Goal: Information Seeking & Learning: Learn about a topic

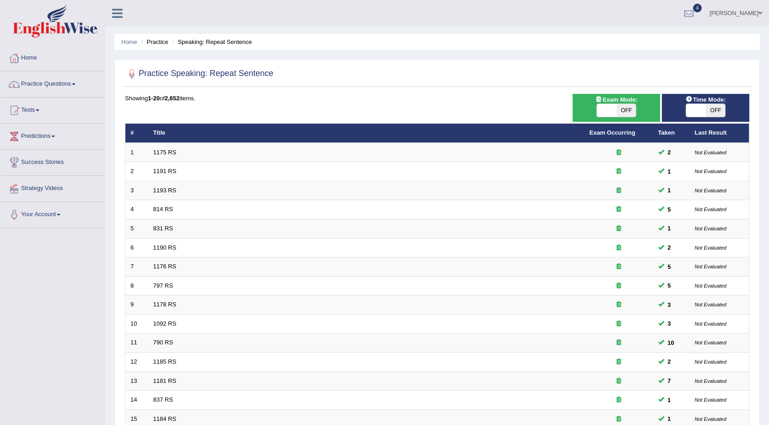
click at [68, 19] on img at bounding box center [55, 21] width 85 height 33
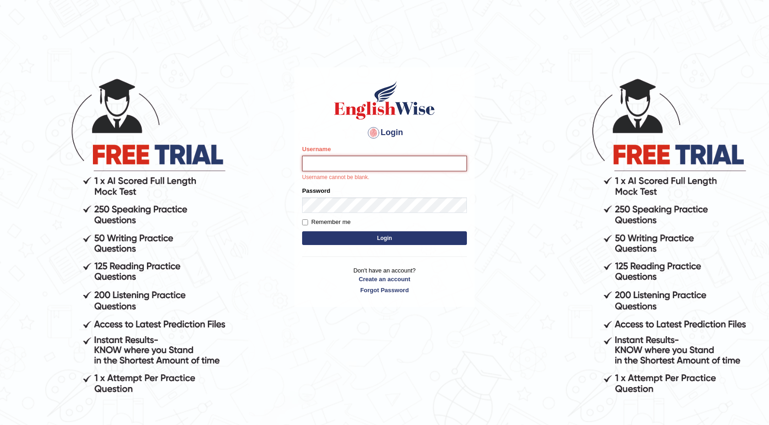
type input "isuruchinthaka"
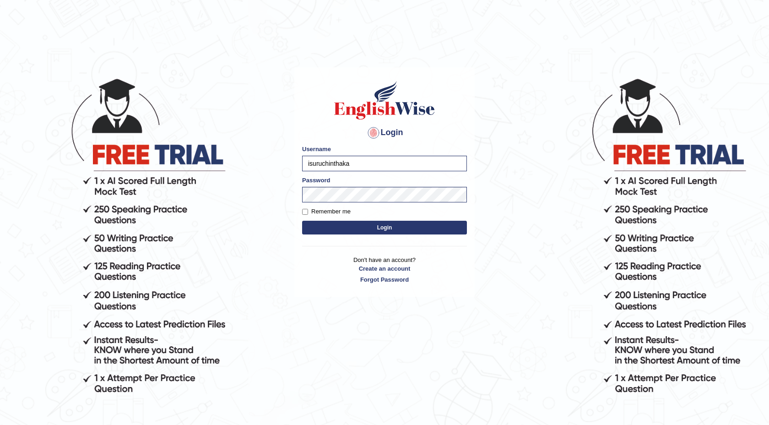
click at [391, 224] on button "Login" at bounding box center [384, 228] width 165 height 14
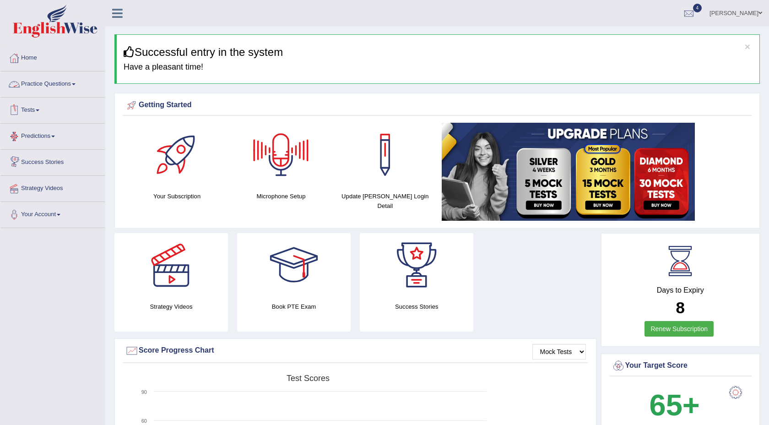
click at [73, 87] on link "Practice Questions" at bounding box center [52, 82] width 104 height 23
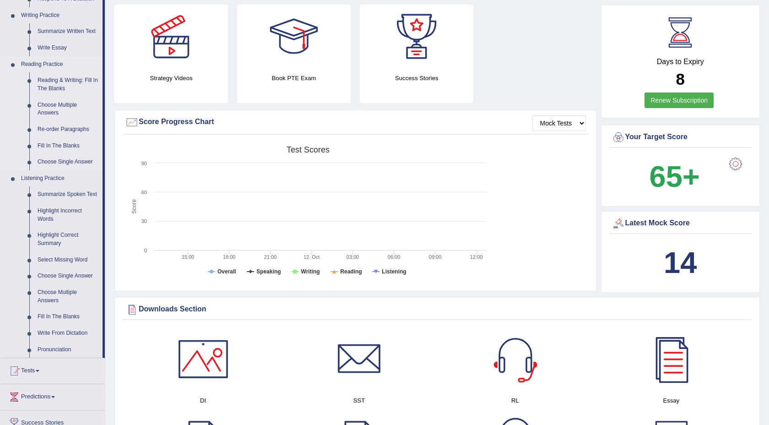
scroll to position [232, 0]
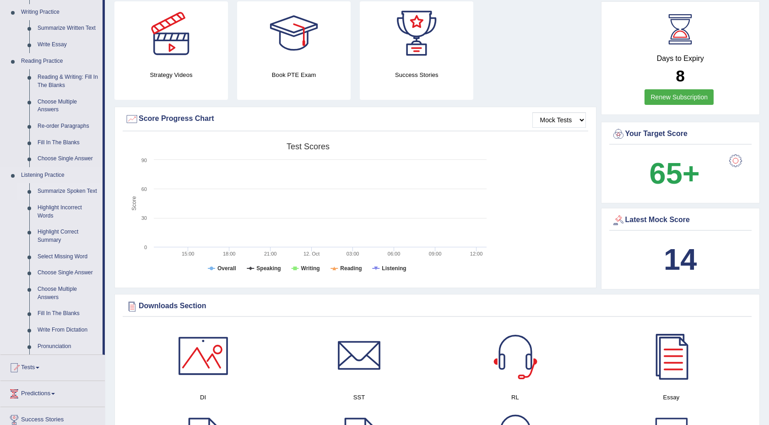
click at [67, 196] on link "Summarize Spoken Text" at bounding box center [67, 191] width 69 height 16
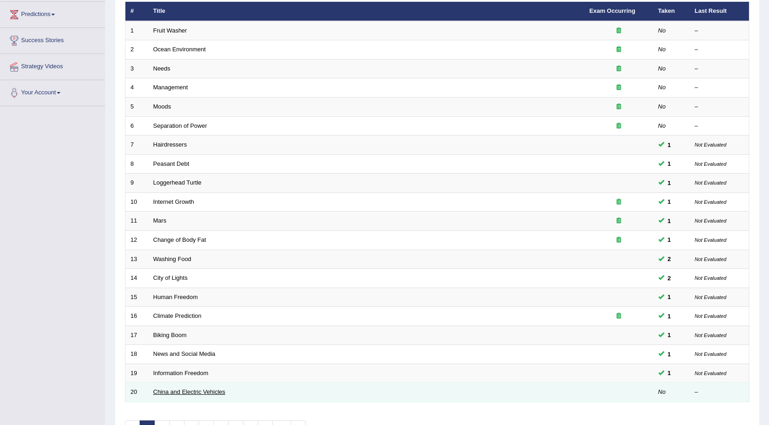
scroll to position [181, 0]
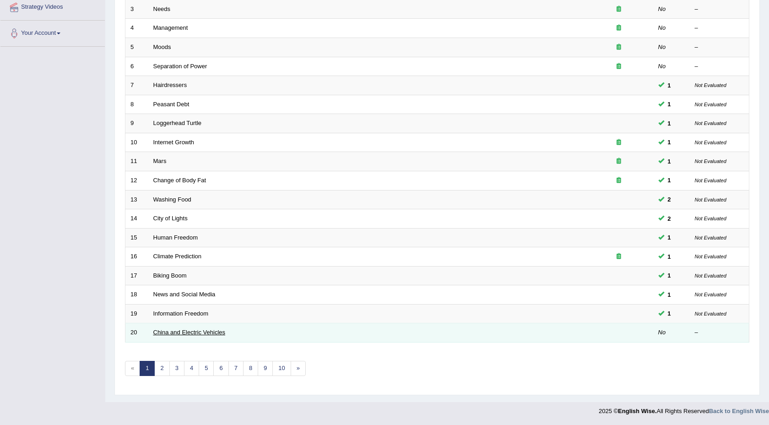
click at [182, 331] on link "China and Electric Vehicles" at bounding box center [189, 332] width 72 height 7
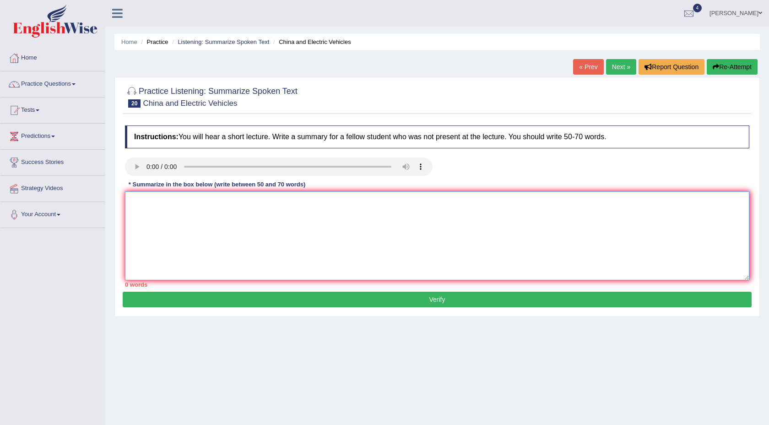
click at [176, 223] on textarea at bounding box center [437, 235] width 624 height 89
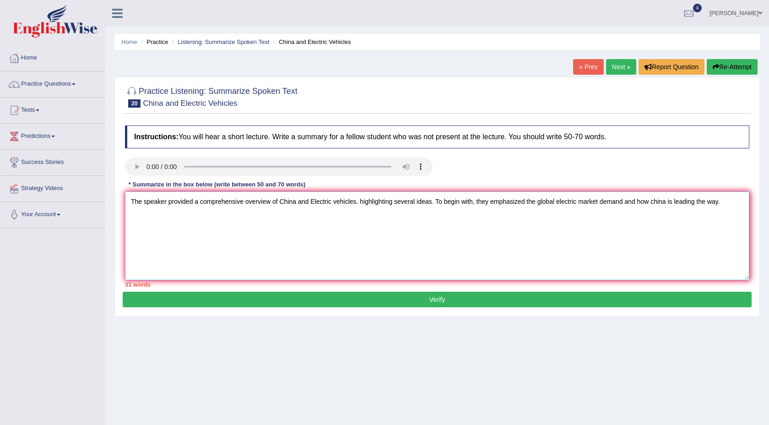
click at [659, 204] on textarea "The speaker provided a comprehensive overview of China and Electric vehicles. h…" at bounding box center [437, 235] width 624 height 89
click at [730, 204] on textarea "The speaker provided a comprehensive overview of China and Electric vehicles. h…" at bounding box center [437, 235] width 624 height 89
click at [412, 216] on textarea "The speaker provided a comprehensive overview of China and Electric vehicles. h…" at bounding box center [437, 235] width 624 height 89
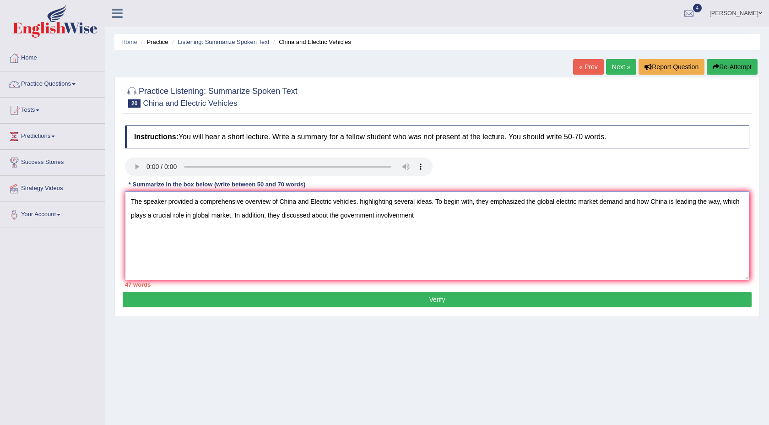
click at [444, 215] on textarea "The speaker provided a comprehensive overview of China and Electric vehicles. h…" at bounding box center [437, 235] width 624 height 89
click at [422, 216] on textarea "The speaker provided a comprehensive overview of China and Electric vehicles. h…" at bounding box center [437, 235] width 624 height 89
click at [440, 217] on textarea "The speaker provided a comprehensive overview of China and Electric vehicles. h…" at bounding box center [437, 235] width 624 height 89
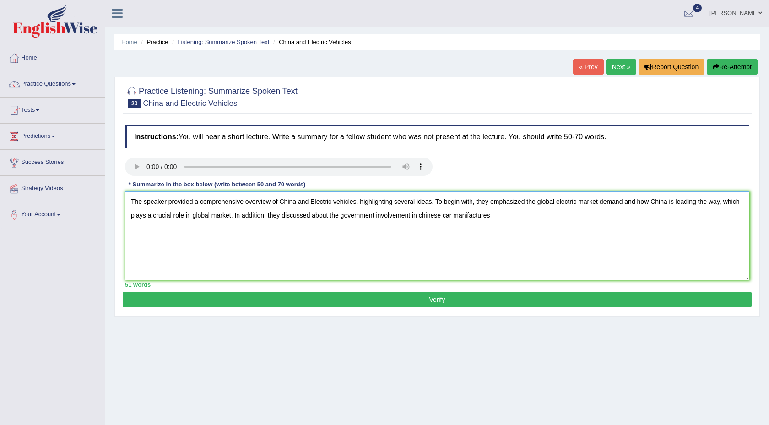
click at [504, 221] on textarea "The speaker provided a comprehensive overview of China and Electric vehicles. h…" at bounding box center [437, 235] width 624 height 89
click at [503, 221] on textarea "The speaker provided a comprehensive overview of China and Electric vehicles. h…" at bounding box center [437, 235] width 624 height 89
click at [507, 242] on textarea "The speaker provided a comprehensive overview of China and Electric vehicles. h…" at bounding box center [437, 235] width 624 height 89
click at [461, 214] on textarea "The speaker provided a comprehensive overview of China and Electric vehicles. h…" at bounding box center [437, 235] width 624 height 89
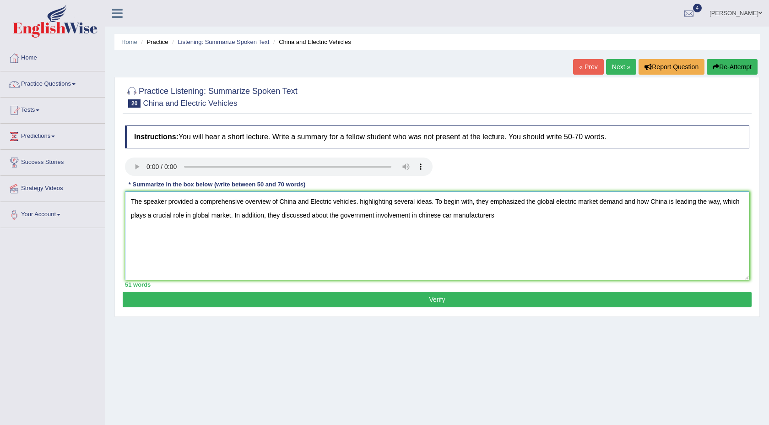
click at [445, 216] on textarea "The speaker provided a comprehensive overview of China and Electric vehicles. h…" at bounding box center [437, 235] width 624 height 89
click at [456, 216] on textarea "The speaker provided a comprehensive overview of China and Electric vehicles. h…" at bounding box center [437, 235] width 624 height 89
click at [539, 218] on textarea "The speaker provided a comprehensive overview of China and Electric vehicles. h…" at bounding box center [437, 235] width 624 height 89
click at [444, 218] on textarea "The speaker provided a comprehensive overview of China and Electric vehicles. h…" at bounding box center [437, 235] width 624 height 89
click at [530, 219] on textarea "The speaker provided a comprehensive overview of China and Electric vehicles. h…" at bounding box center [437, 235] width 624 height 89
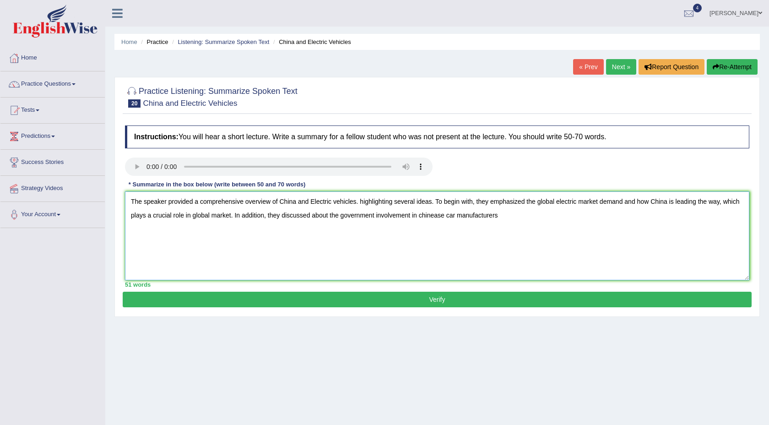
click at [445, 216] on textarea "The speaker provided a comprehensive overview of China and Electric vehicles. h…" at bounding box center [437, 235] width 624 height 89
click at [538, 221] on textarea "The speaker provided a comprehensive overview of China and Electric vehicles. h…" at bounding box center [437, 235] width 624 height 89
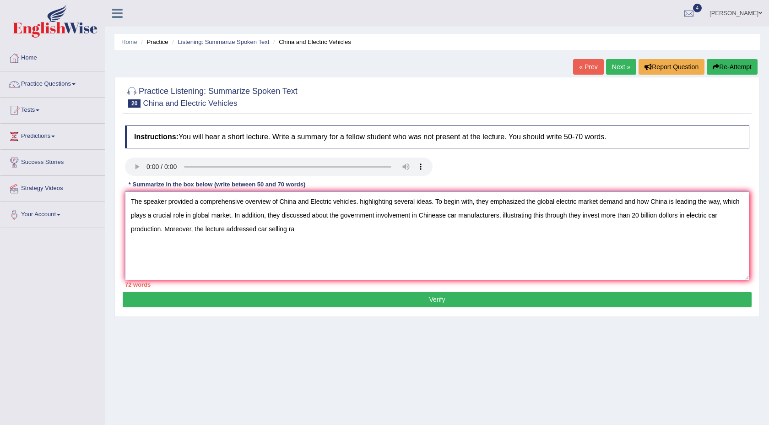
click at [437, 203] on textarea "The speaker provided a comprehensive overview of China and Electric vehicles. h…" at bounding box center [437, 235] width 624 height 89
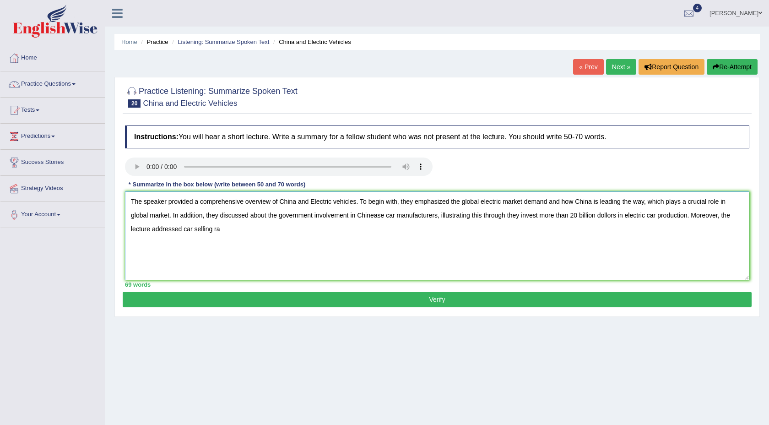
click at [509, 213] on textarea "The speaker provided a comprehensive overview of China and Electric vehicles. T…" at bounding box center [437, 235] width 624 height 89
click at [162, 234] on textarea "The speaker provided a comprehensive overview of China and Electric vehicles. T…" at bounding box center [437, 235] width 624 height 89
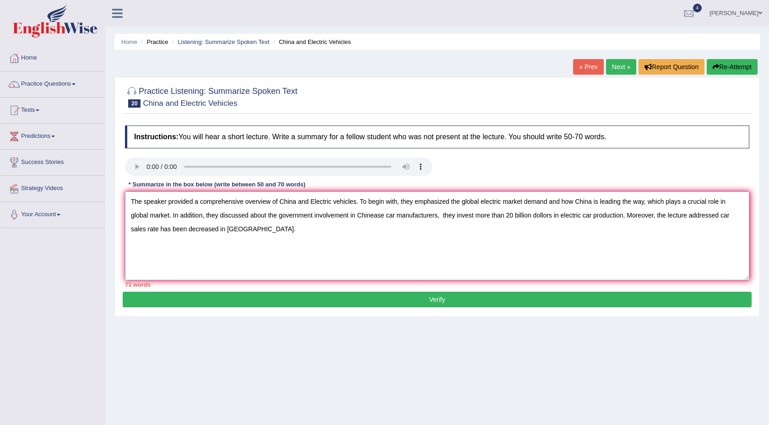
click at [586, 216] on textarea "The speaker provided a comprehensive overview of China and Electric vehicles. T…" at bounding box center [437, 235] width 624 height 89
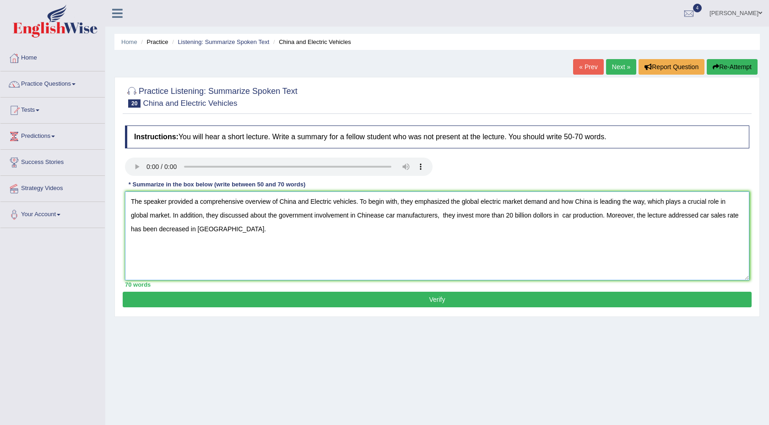
type textarea "The speaker provided a comprehensive overview of China and Electric vehicles. T…"
click at [594, 295] on button "Verify" at bounding box center [437, 300] width 629 height 16
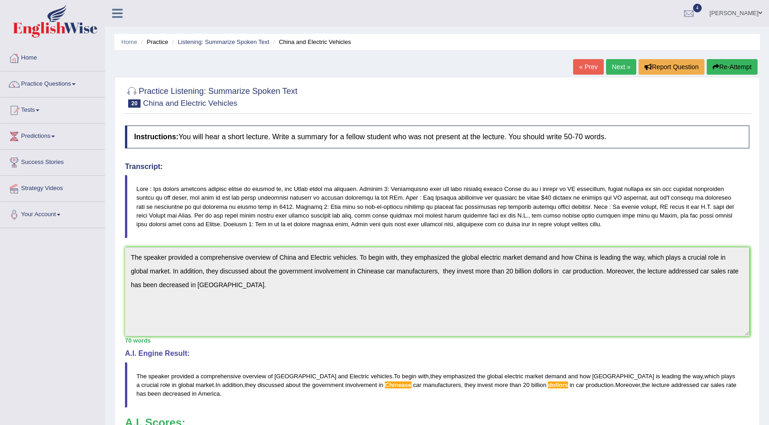
click at [621, 68] on link "Next »" at bounding box center [621, 67] width 30 height 16
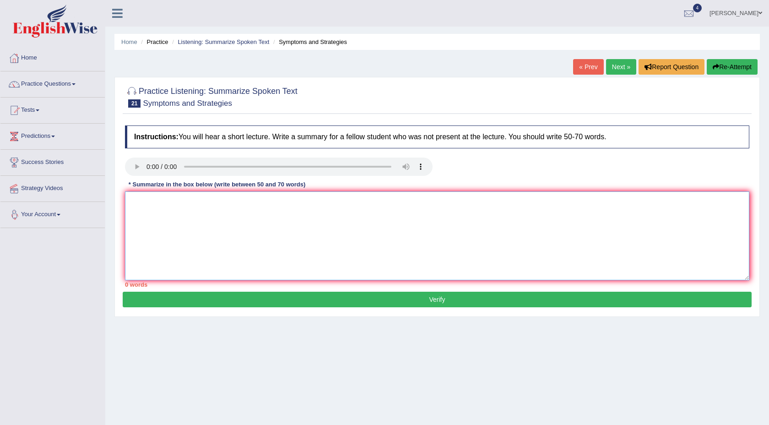
click at [146, 212] on textarea at bounding box center [437, 235] width 624 height 89
click at [206, 204] on textarea "The speaker provided the comprehensive overview of" at bounding box center [437, 235] width 624 height 89
click at [282, 203] on textarea "The speaker provided a comprehensive overview of" at bounding box center [437, 235] width 624 height 89
click at [415, 205] on textarea "The speaker provided a comprehensive overview of symptoms and strategies of cov…" at bounding box center [437, 235] width 624 height 89
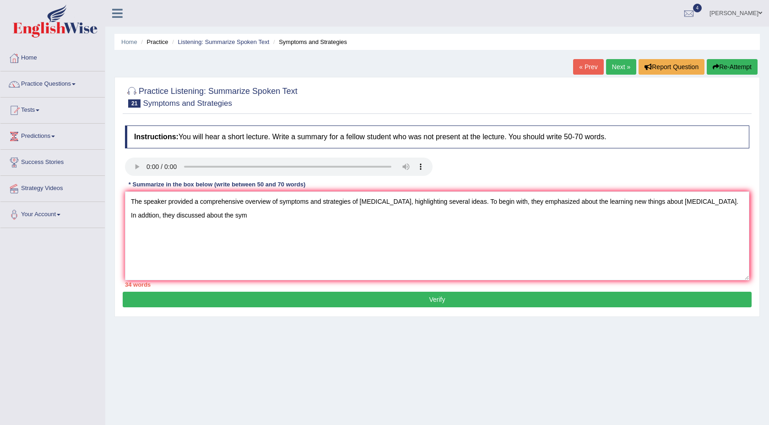
click at [572, 47] on ul "Home Practice Listening: Summarize Spoken Text Symptoms and Strategies" at bounding box center [437, 42] width 646 height 16
click at [628, 309] on div "Practice Listening: Summarize Spoken Text 21 Symptoms and Strategies Instructio…" at bounding box center [437, 197] width 646 height 240
click at [229, 222] on textarea "The speaker provided a comprehensive overview of symptoms and strategies of cov…" at bounding box center [437, 235] width 624 height 89
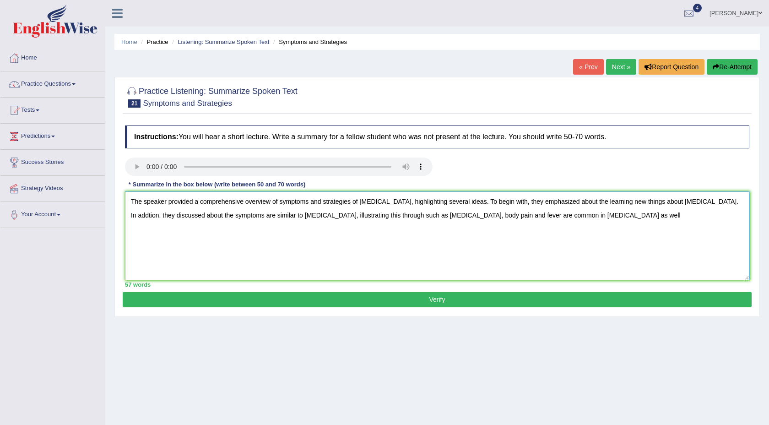
scroll to position [0, 0]
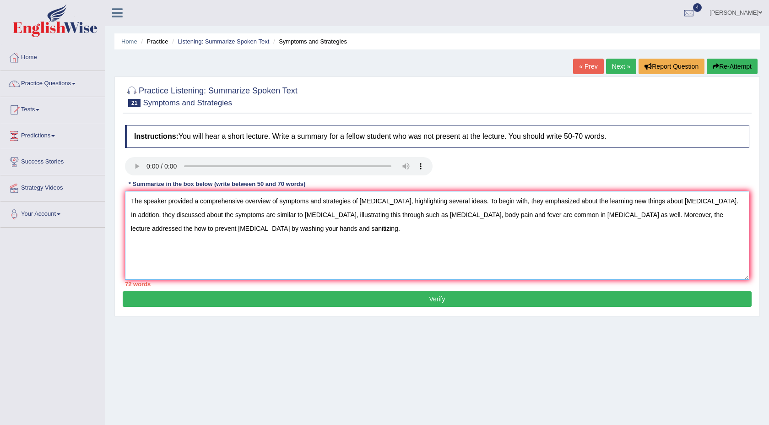
click at [456, 203] on textarea "The speaker provided a comprehensive overview of symptoms and strategies of cov…" at bounding box center [437, 235] width 624 height 89
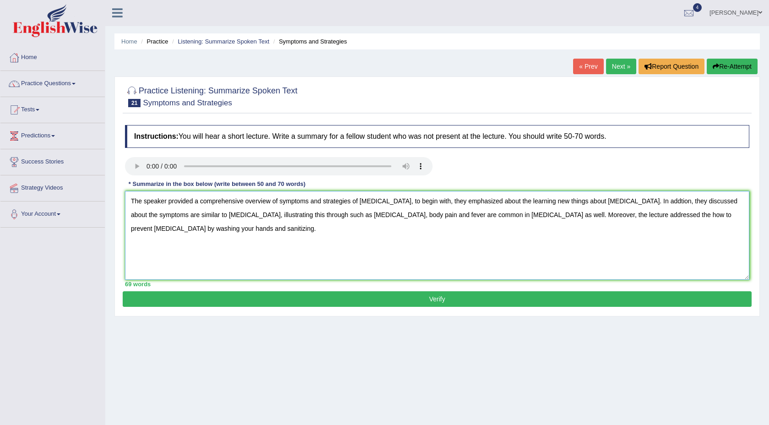
type textarea "The speaker provided a comprehensive overview of symptoms and strategies of cov…"
click at [391, 299] on button "Verify" at bounding box center [437, 299] width 629 height 16
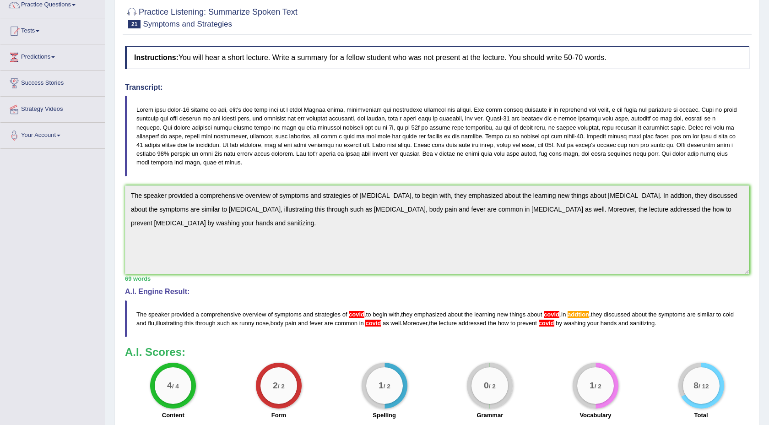
scroll to position [0, 0]
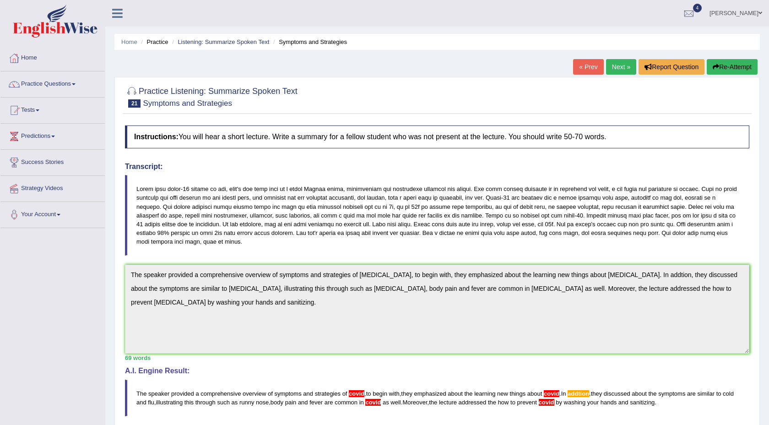
click at [624, 67] on link "Next »" at bounding box center [621, 67] width 30 height 16
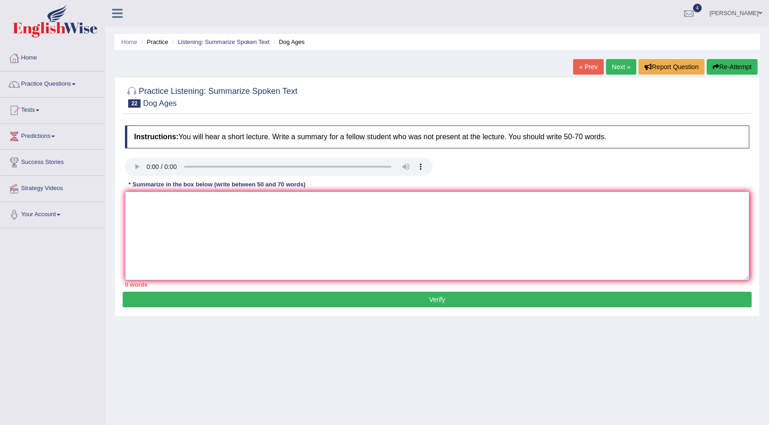
click at [157, 202] on textarea at bounding box center [437, 235] width 624 height 89
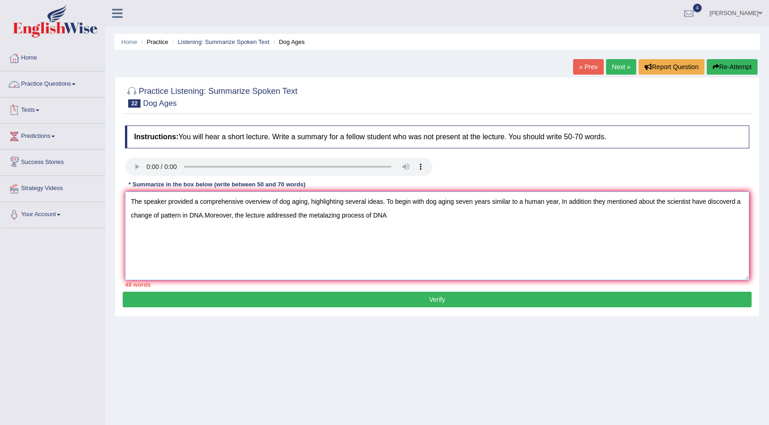
click at [212, 213] on textarea "The speaker provided a comprehensive overview of dog aging, highlighting severa…" at bounding box center [437, 235] width 624 height 89
click at [407, 217] on textarea "The speaker provided a comprehensive overview of dog aging, highlighting severa…" at bounding box center [437, 235] width 624 height 89
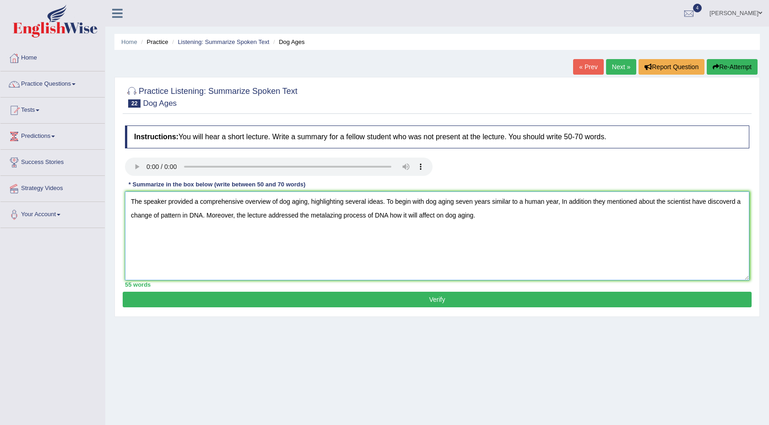
type textarea "The speaker provided a comprehensive overview of dog aging, highlighting severa…"
click at [410, 294] on button "Verify" at bounding box center [437, 300] width 629 height 16
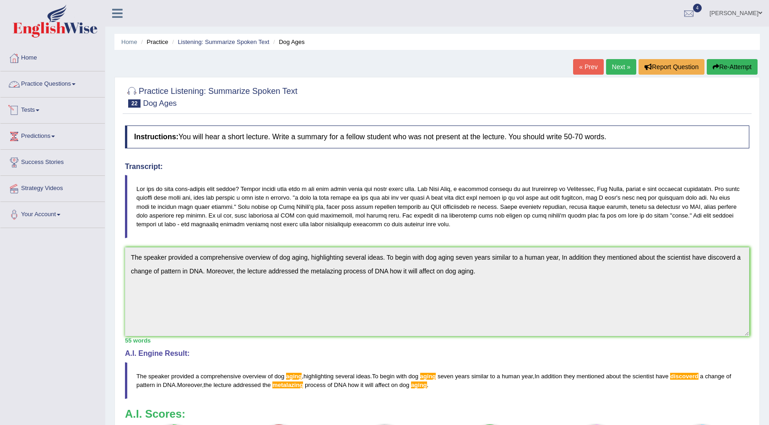
click at [50, 90] on link "Practice Questions" at bounding box center [52, 82] width 104 height 23
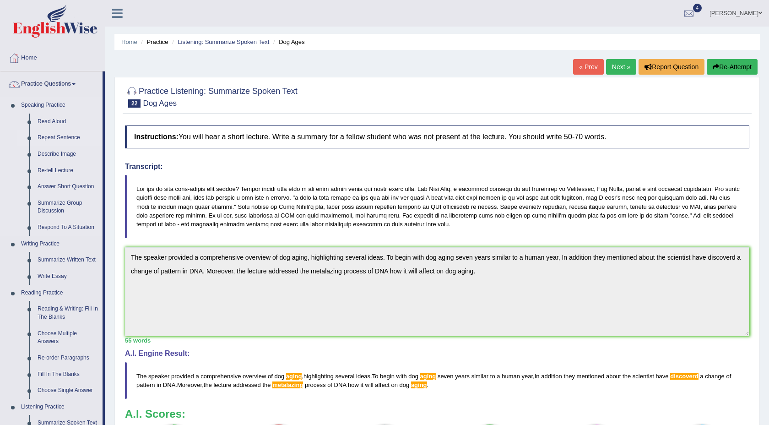
click at [61, 137] on link "Repeat Sentence" at bounding box center [67, 138] width 69 height 16
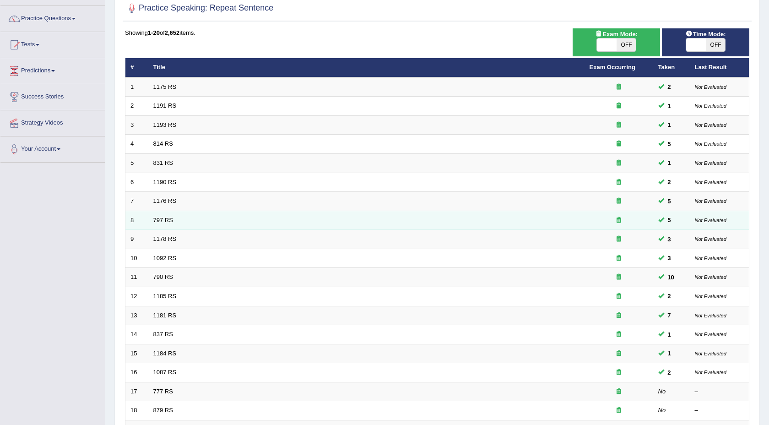
scroll to position [181, 0]
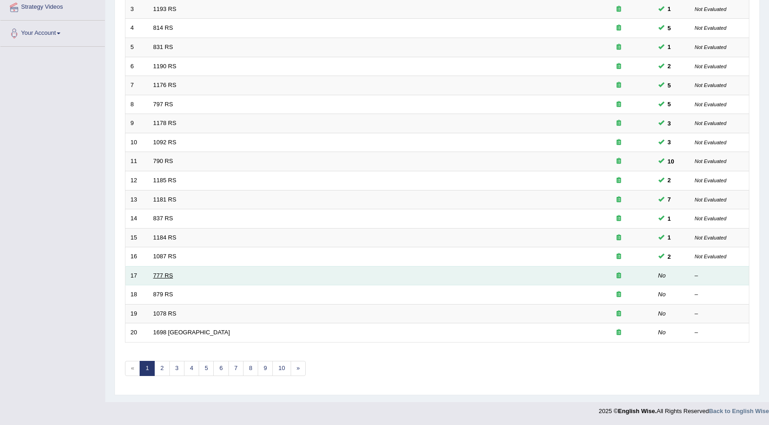
click at [163, 275] on link "777 RS" at bounding box center [163, 275] width 20 height 7
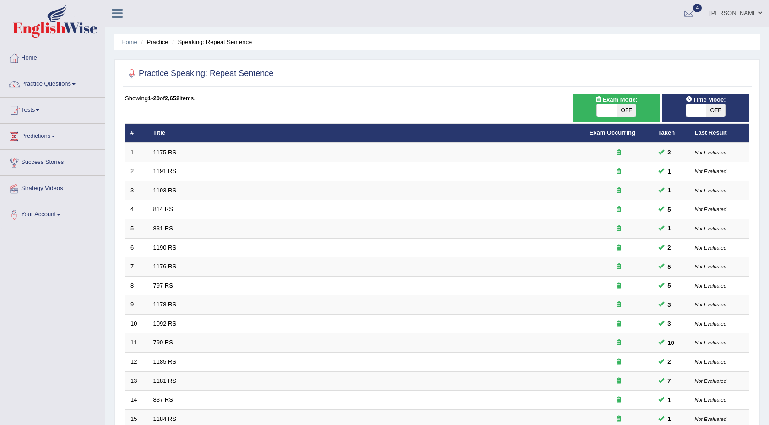
click at [709, 116] on span "OFF" at bounding box center [716, 110] width 20 height 13
checkbox input "true"
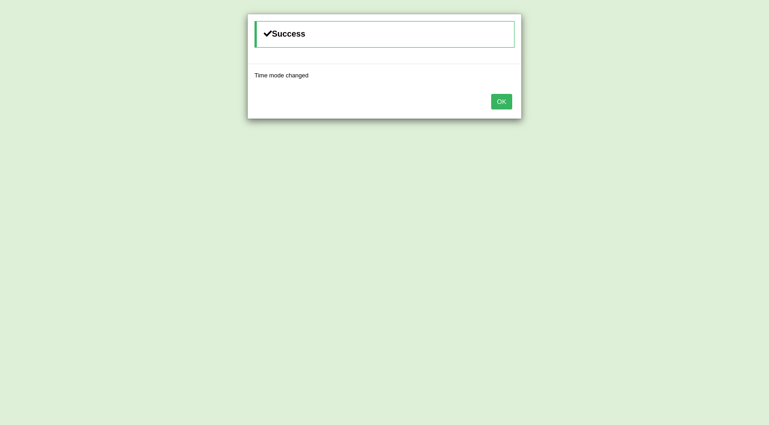
click at [707, 110] on div "Success Time mode changed OK" at bounding box center [384, 212] width 769 height 425
click at [504, 111] on div "OK" at bounding box center [385, 103] width 274 height 32
click at [504, 109] on div "OK" at bounding box center [385, 103] width 274 height 32
click at [504, 109] on button "OK" at bounding box center [501, 102] width 21 height 16
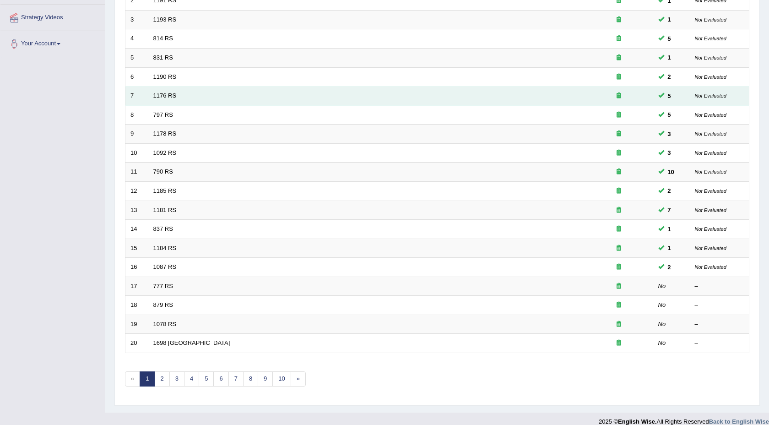
scroll to position [181, 0]
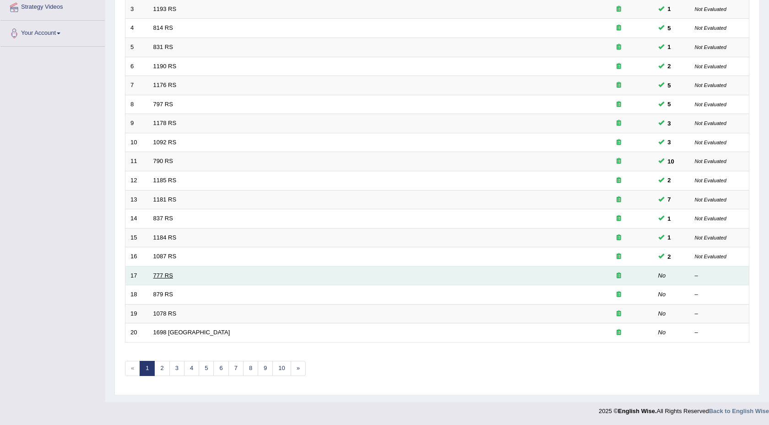
click at [167, 277] on link "777 RS" at bounding box center [163, 275] width 20 height 7
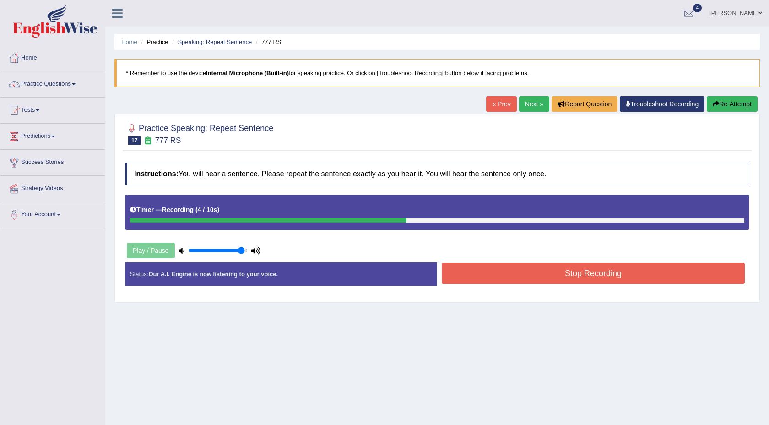
click at [535, 277] on button "Stop Recording" at bounding box center [593, 273] width 303 height 21
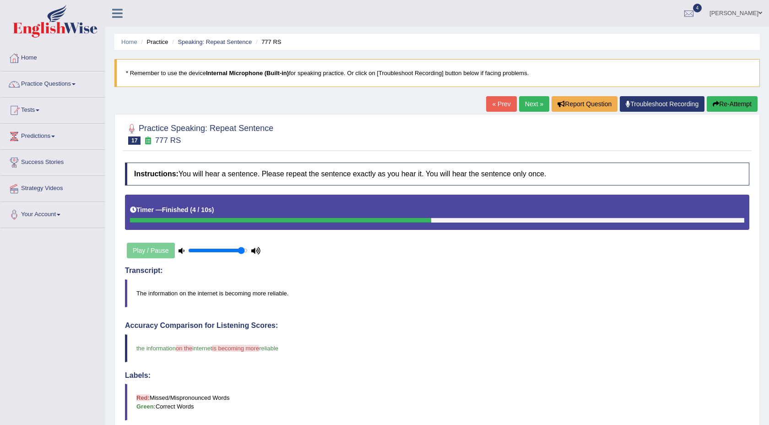
click at [739, 103] on button "Re-Attempt" at bounding box center [732, 104] width 51 height 16
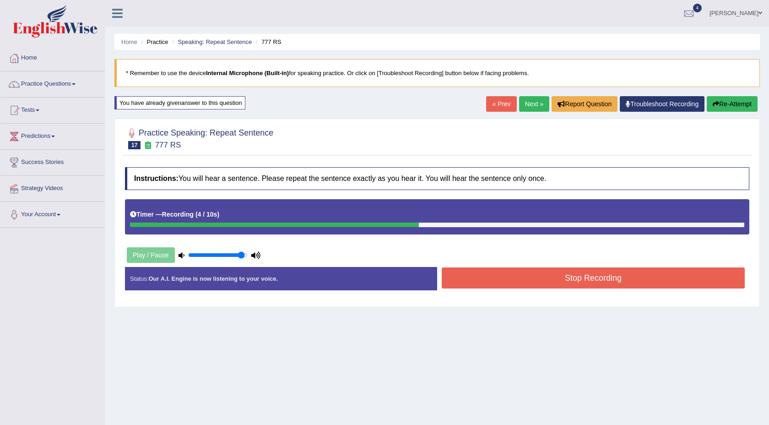
click at [532, 281] on button "Stop Recording" at bounding box center [593, 277] width 303 height 21
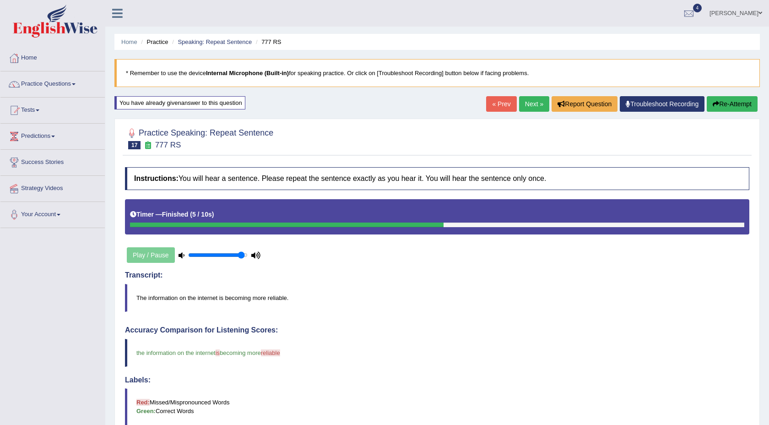
click at [741, 103] on button "Re-Attempt" at bounding box center [732, 104] width 51 height 16
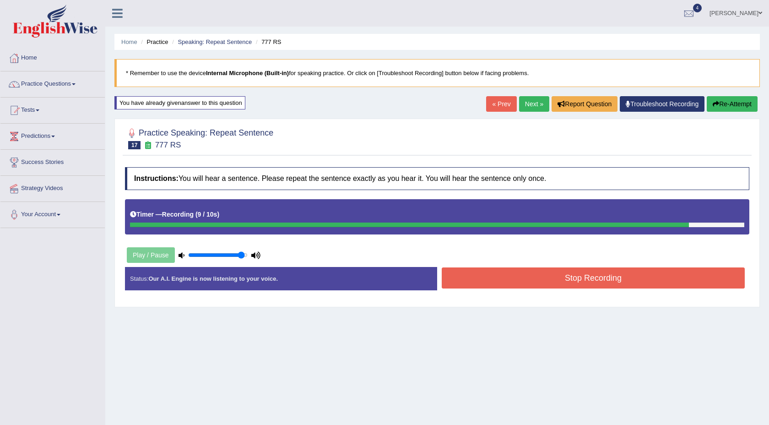
click at [575, 276] on button "Stop Recording" at bounding box center [593, 277] width 303 height 21
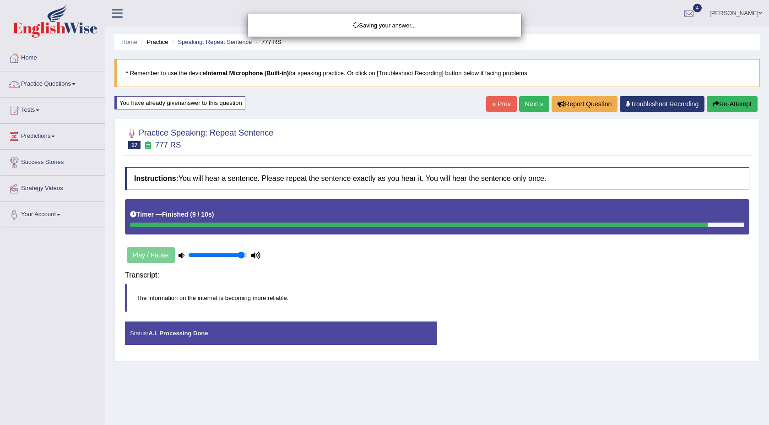
click at [724, 104] on div "Saving your answer..." at bounding box center [384, 212] width 769 height 425
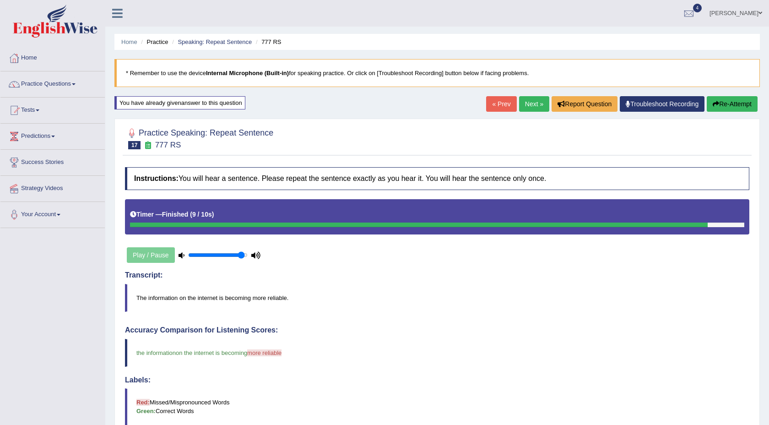
click at [724, 105] on button "Re-Attempt" at bounding box center [732, 104] width 51 height 16
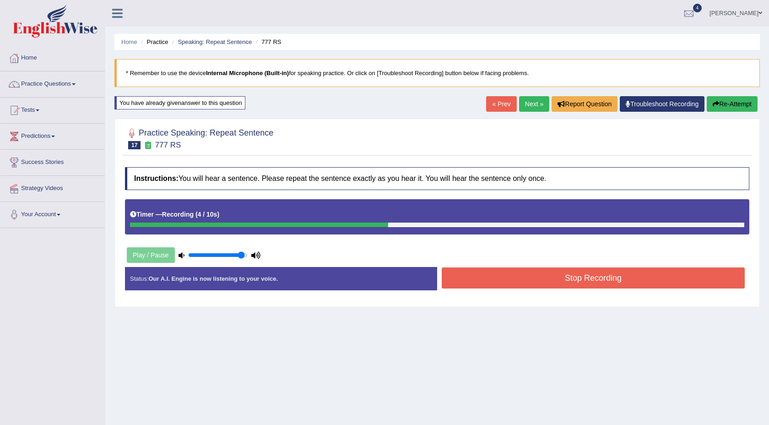
click at [543, 276] on button "Stop Recording" at bounding box center [593, 277] width 303 height 21
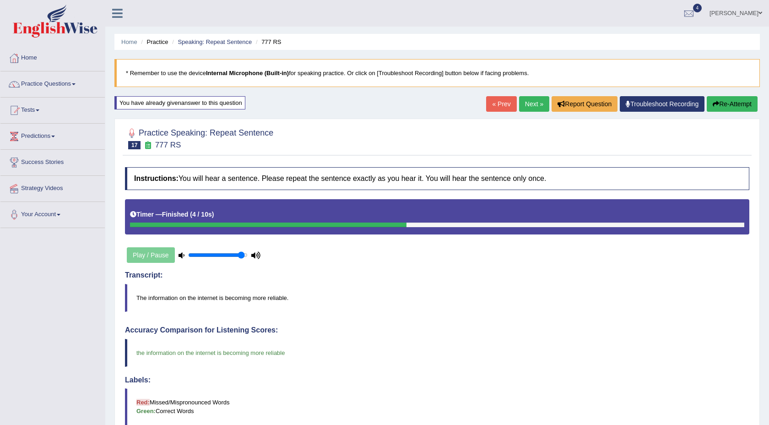
click at [535, 103] on link "Next »" at bounding box center [534, 104] width 30 height 16
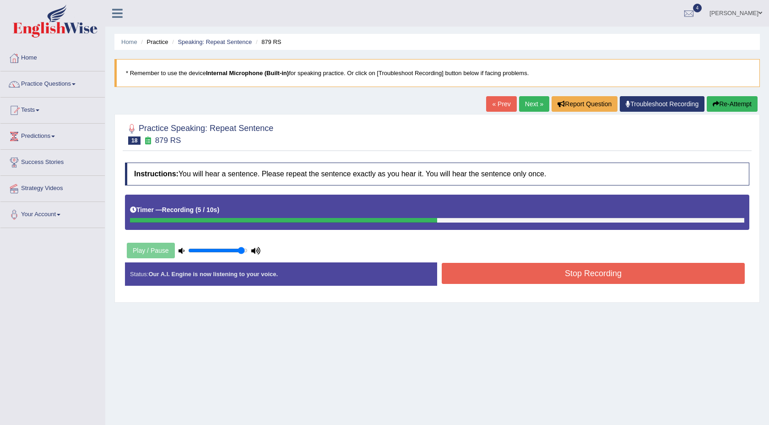
click at [491, 273] on button "Stop Recording" at bounding box center [593, 273] width 303 height 21
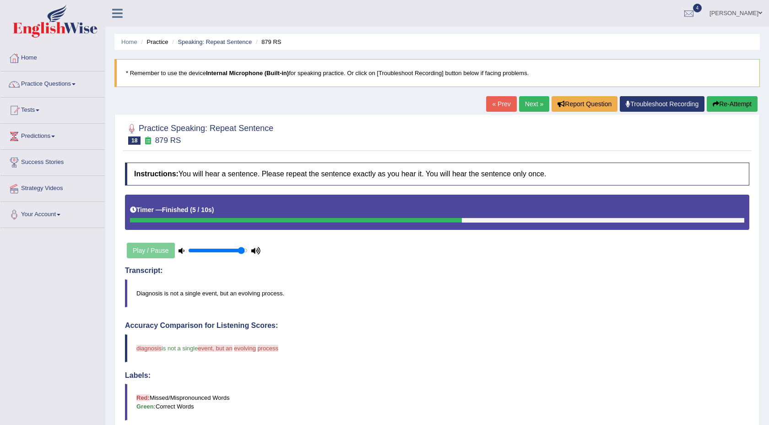
click at [723, 104] on button "Re-Attempt" at bounding box center [732, 104] width 51 height 16
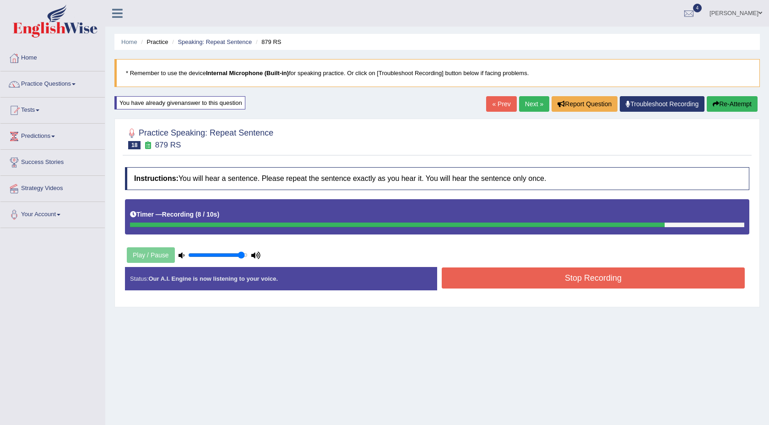
click at [477, 290] on div "Stop Recording" at bounding box center [593, 278] width 312 height 23
click at [482, 282] on button "Stop Recording" at bounding box center [593, 277] width 303 height 21
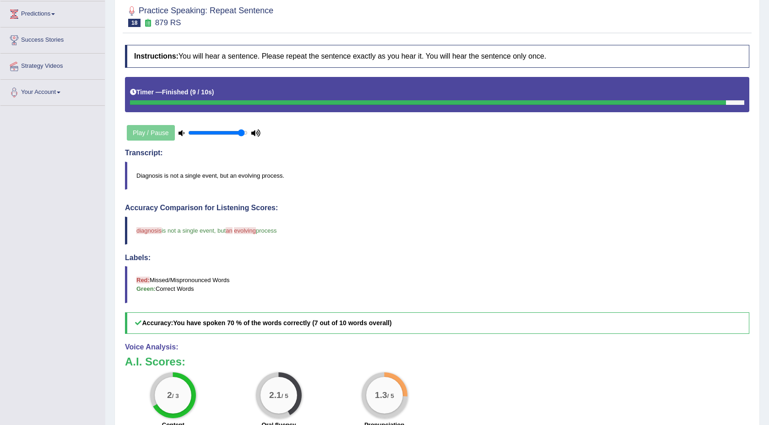
scroll to position [52, 0]
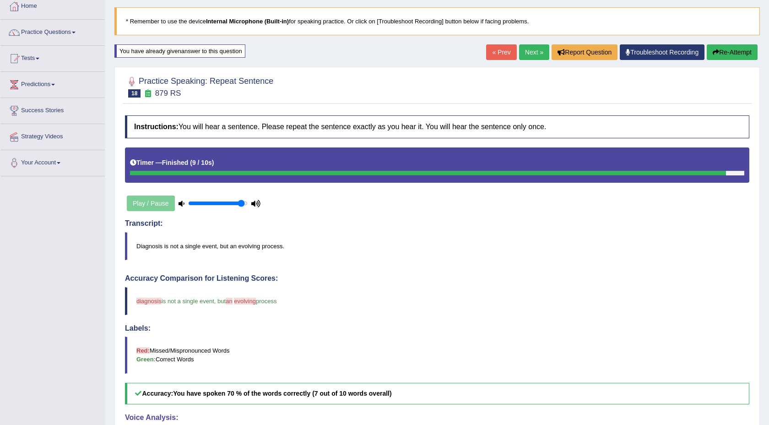
click at [716, 55] on button "Re-Attempt" at bounding box center [732, 52] width 51 height 16
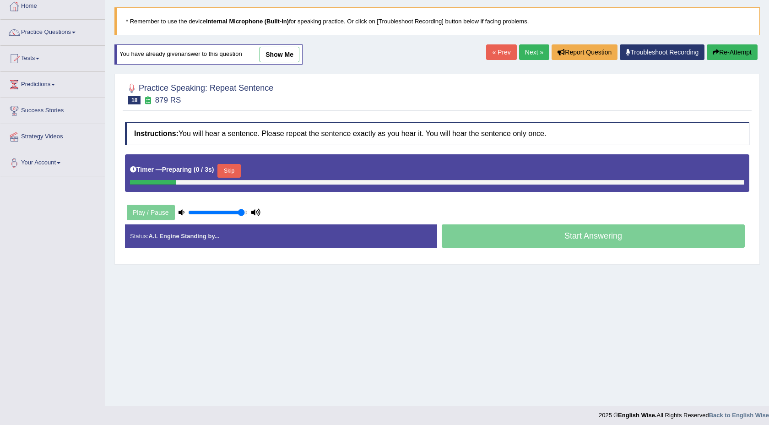
scroll to position [52, 0]
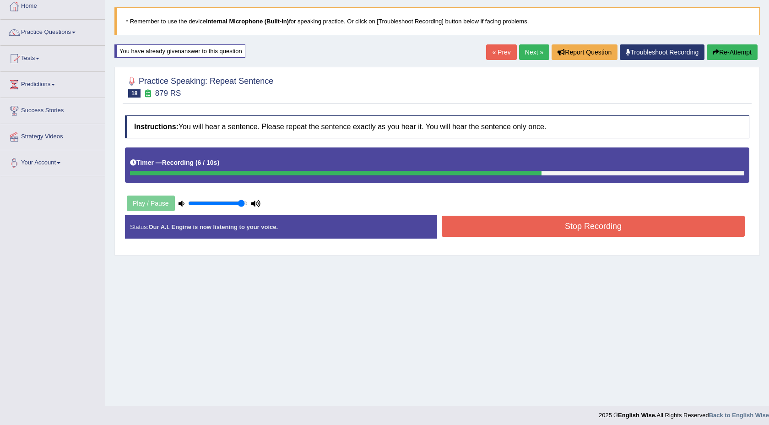
click at [531, 236] on button "Stop Recording" at bounding box center [593, 226] width 303 height 21
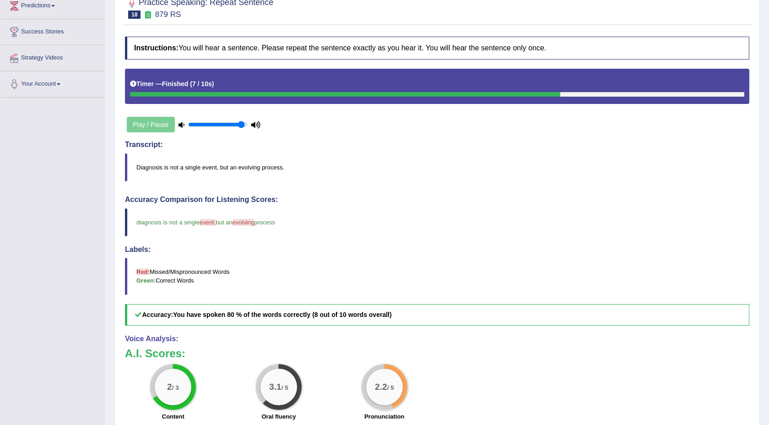
scroll to position [0, 0]
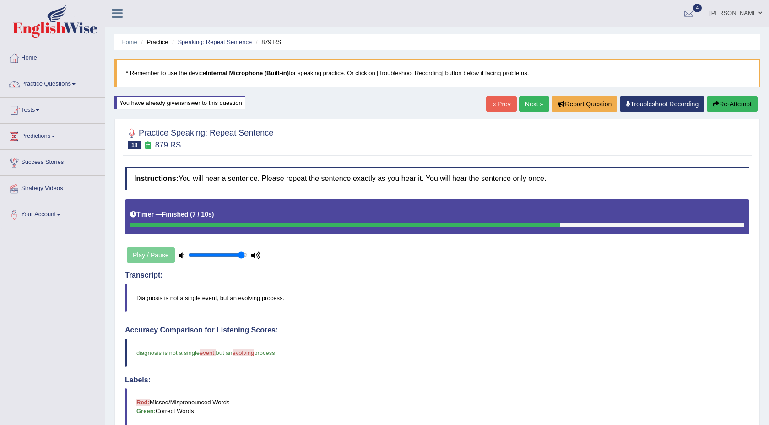
click at [733, 108] on button "Re-Attempt" at bounding box center [732, 104] width 51 height 16
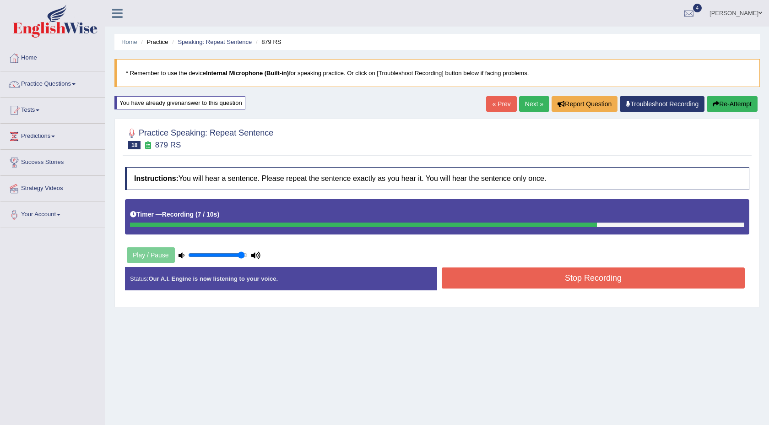
click at [662, 273] on button "Stop Recording" at bounding box center [593, 277] width 303 height 21
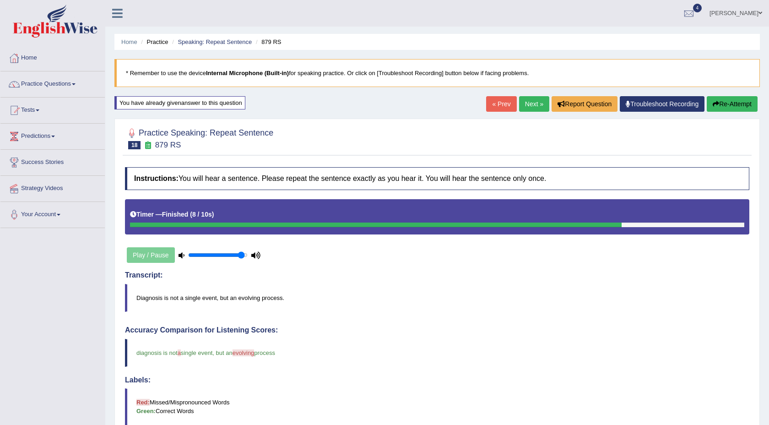
click at [532, 107] on link "Next »" at bounding box center [534, 104] width 30 height 16
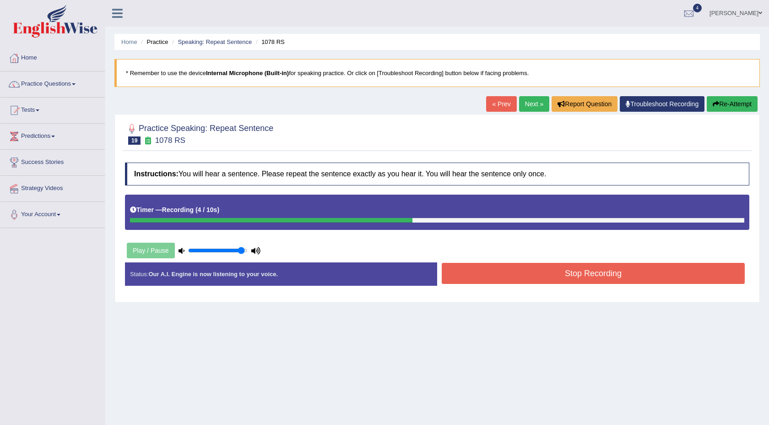
click at [557, 277] on button "Stop Recording" at bounding box center [593, 273] width 303 height 21
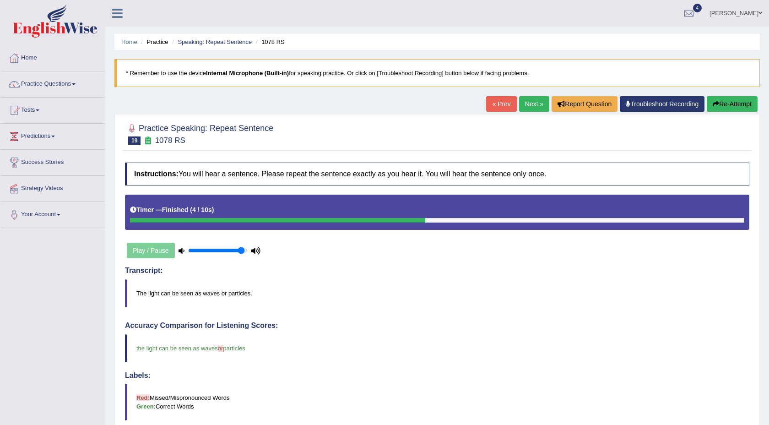
click at [532, 102] on link "Next »" at bounding box center [534, 104] width 30 height 16
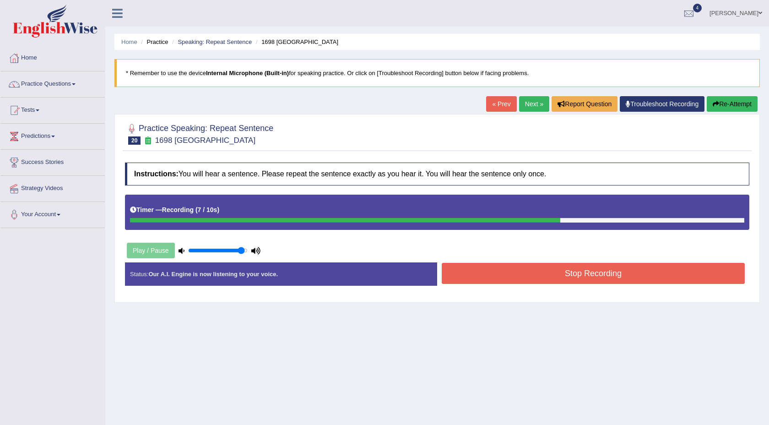
click at [456, 248] on div "Instructions: You will hear a sentence. Please repeat the sentence exactly as y…" at bounding box center [437, 228] width 629 height 140
click at [486, 279] on button "Stop Recording" at bounding box center [593, 273] width 303 height 21
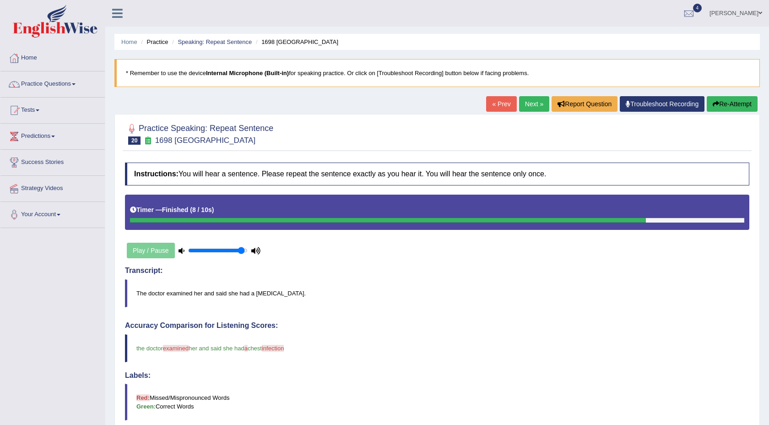
click at [727, 105] on button "Re-Attempt" at bounding box center [732, 104] width 51 height 16
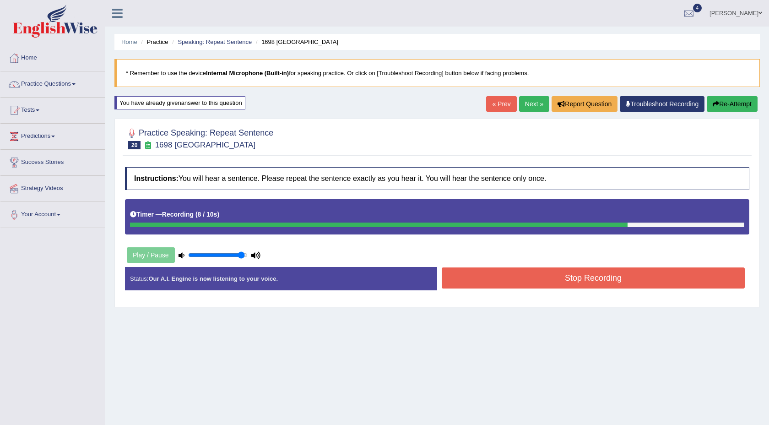
click at [676, 289] on div "Stop Recording" at bounding box center [593, 278] width 312 height 23
click at [677, 282] on button "Stop Recording" at bounding box center [593, 277] width 303 height 21
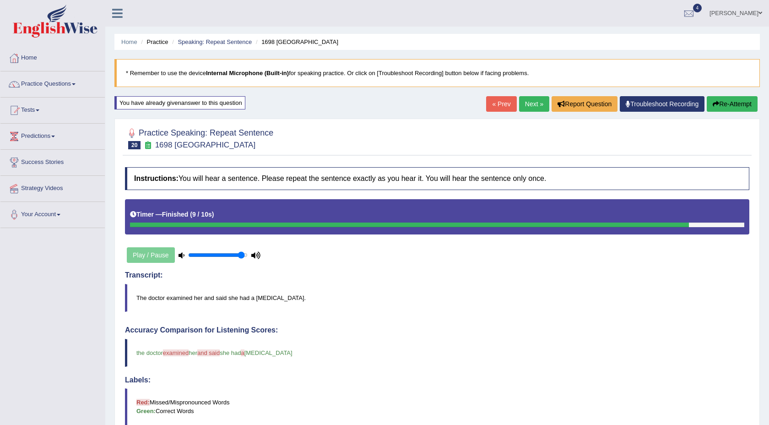
click at [722, 101] on button "Re-Attempt" at bounding box center [732, 104] width 51 height 16
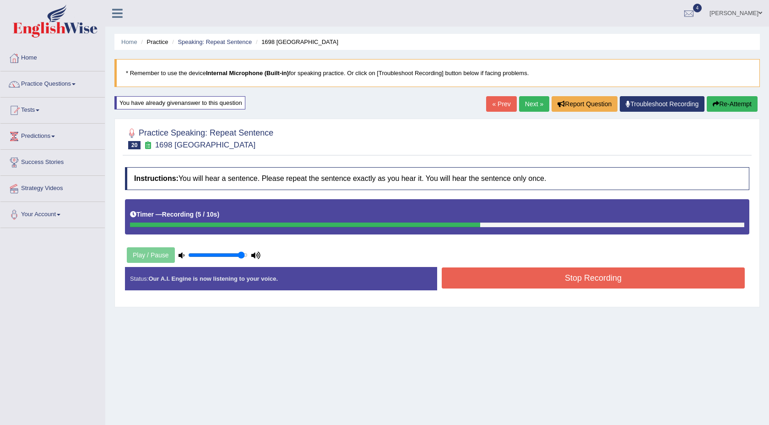
click at [586, 279] on button "Stop Recording" at bounding box center [593, 277] width 303 height 21
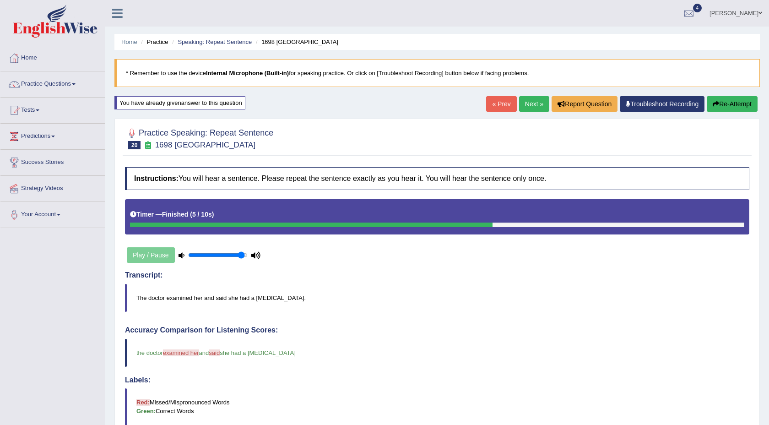
click at [526, 103] on link "Next »" at bounding box center [534, 104] width 30 height 16
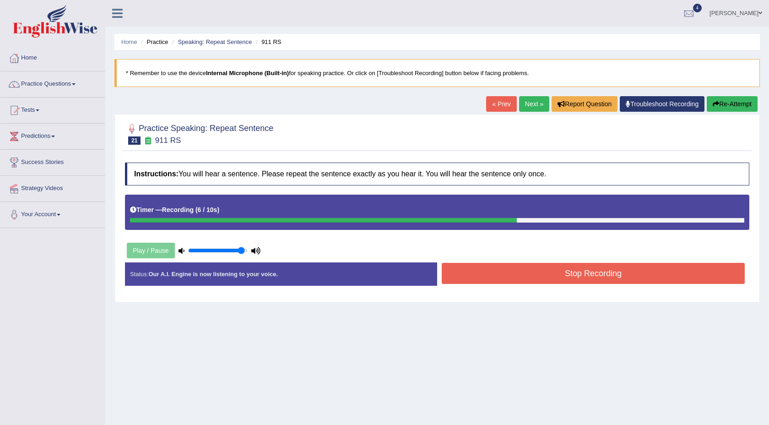
click at [578, 282] on button "Stop Recording" at bounding box center [593, 273] width 303 height 21
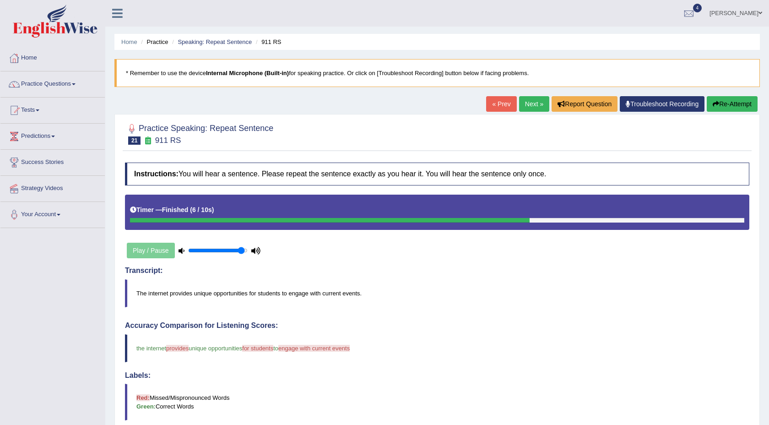
click at [723, 98] on button "Re-Attempt" at bounding box center [732, 104] width 51 height 16
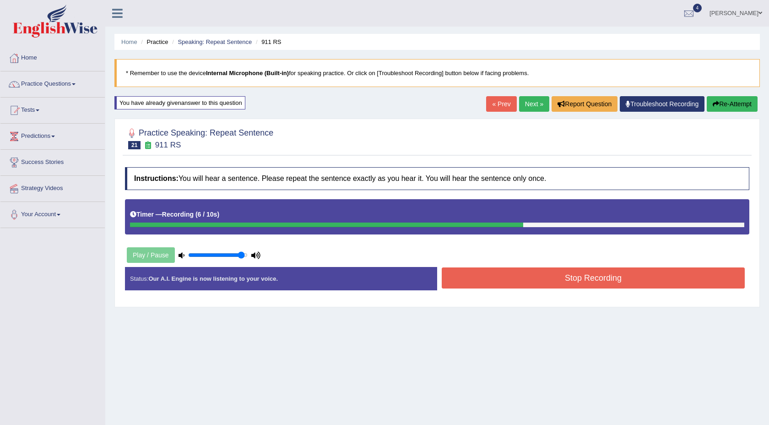
click at [662, 282] on button "Stop Recording" at bounding box center [593, 277] width 303 height 21
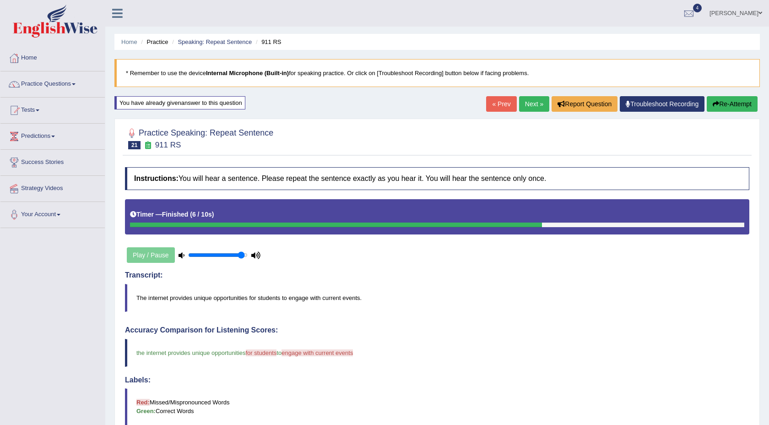
click at [725, 110] on button "Re-Attempt" at bounding box center [732, 104] width 51 height 16
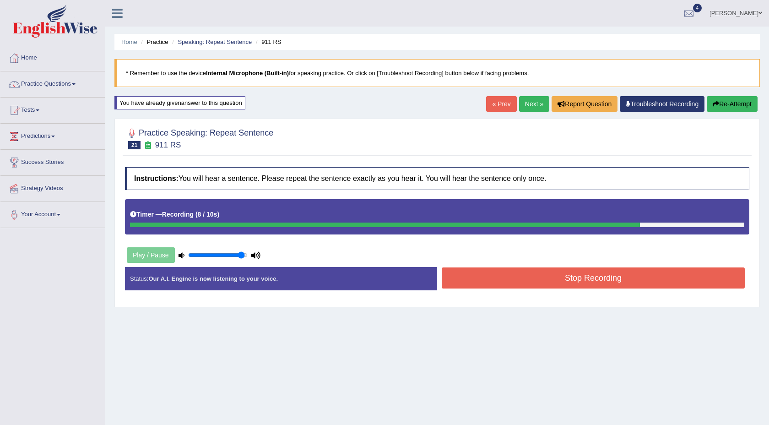
click at [671, 284] on button "Stop Recording" at bounding box center [593, 277] width 303 height 21
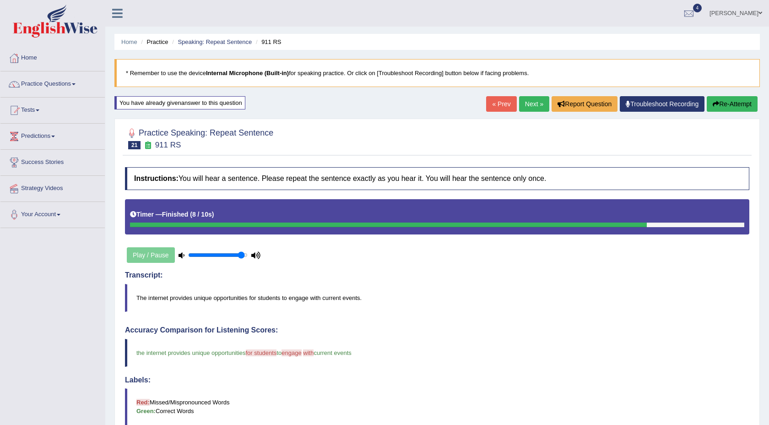
click at [717, 107] on button "Re-Attempt" at bounding box center [732, 104] width 51 height 16
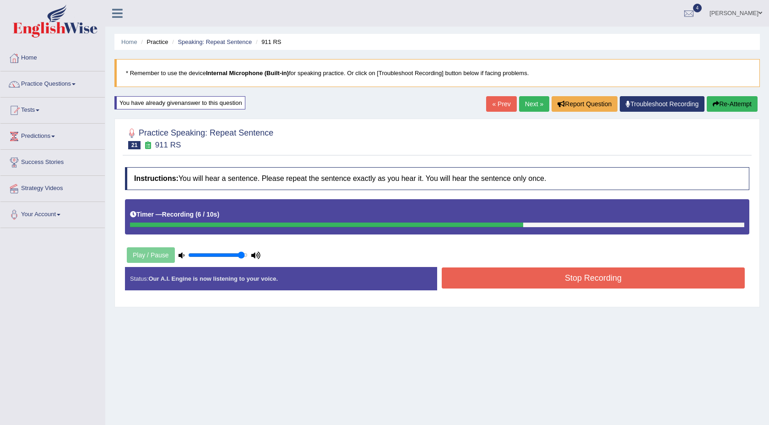
click at [676, 282] on button "Stop Recording" at bounding box center [593, 277] width 303 height 21
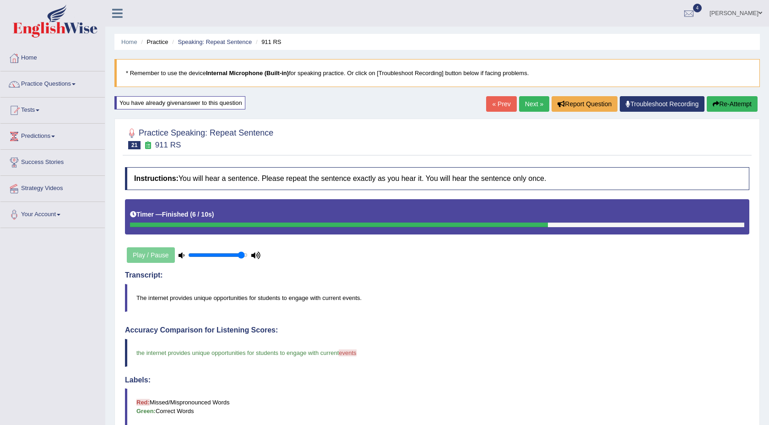
click at [729, 108] on button "Re-Attempt" at bounding box center [732, 104] width 51 height 16
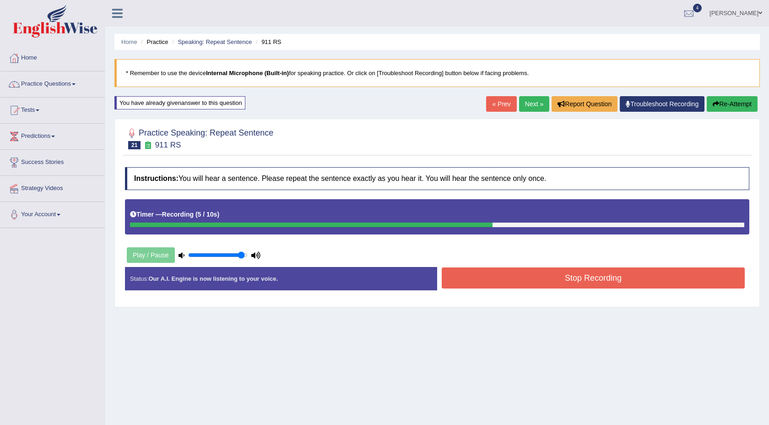
click at [554, 285] on button "Stop Recording" at bounding box center [593, 277] width 303 height 21
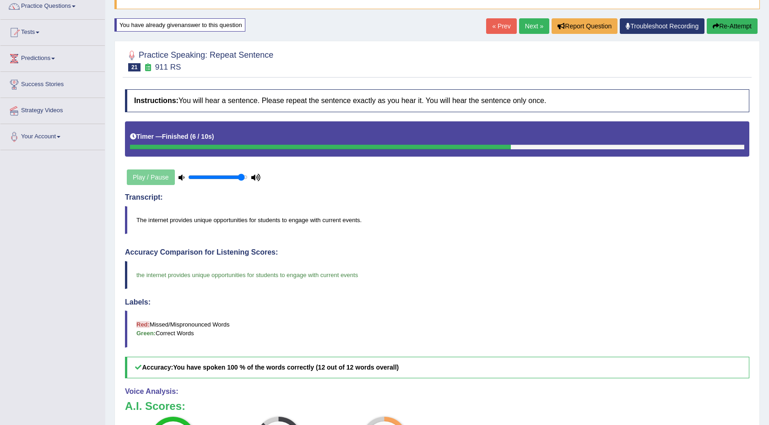
scroll to position [77, 0]
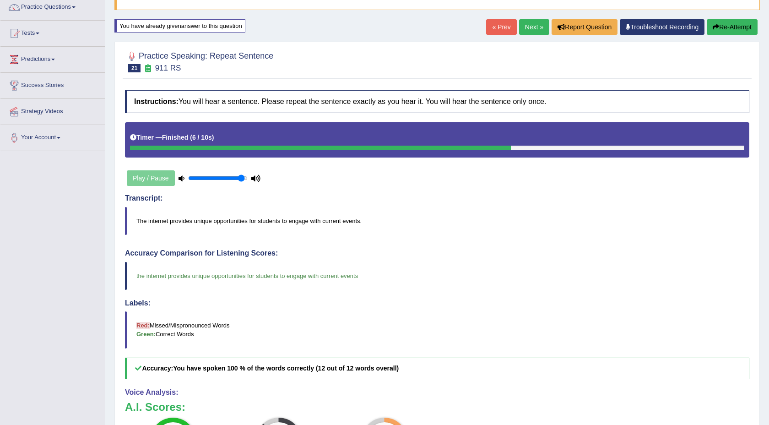
click at [528, 27] on link "Next »" at bounding box center [534, 27] width 30 height 16
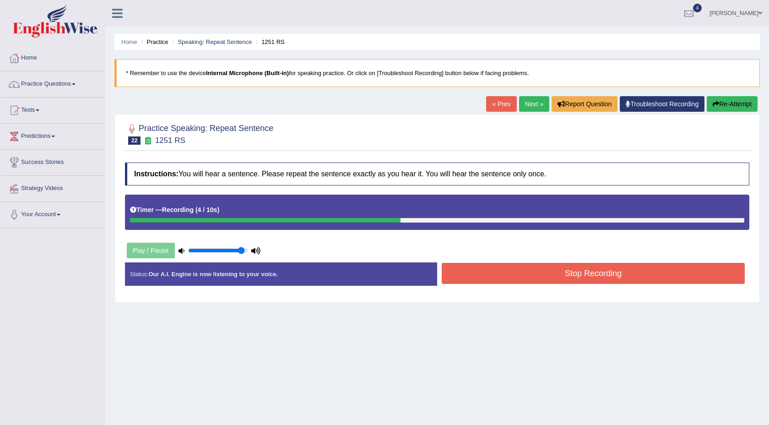
click at [537, 283] on button "Stop Recording" at bounding box center [593, 273] width 303 height 21
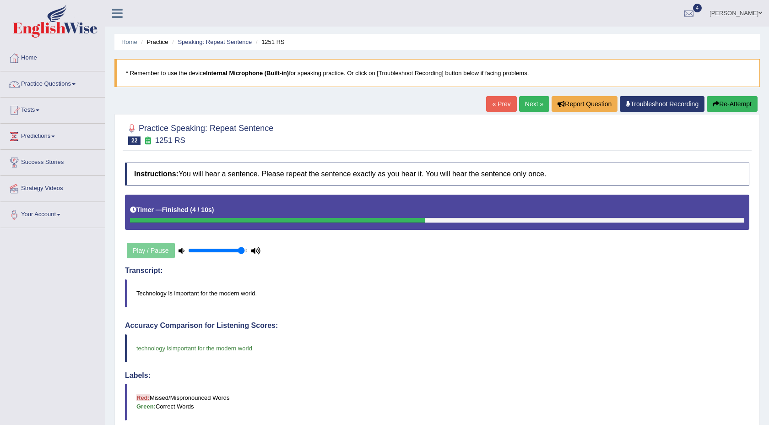
click at [523, 105] on link "Next »" at bounding box center [534, 104] width 30 height 16
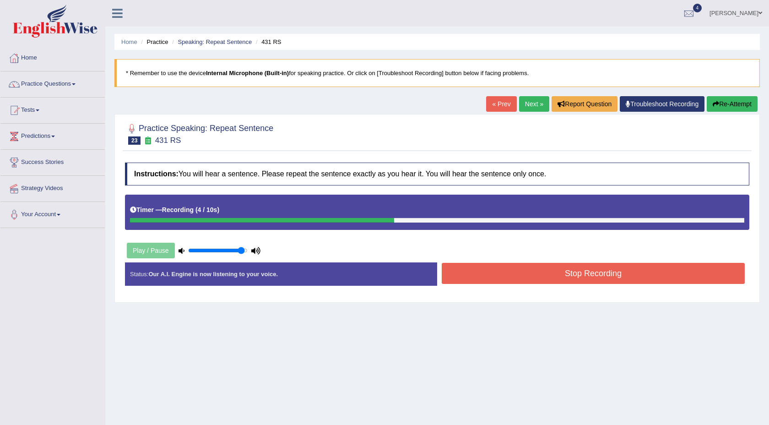
click at [490, 280] on button "Stop Recording" at bounding box center [593, 273] width 303 height 21
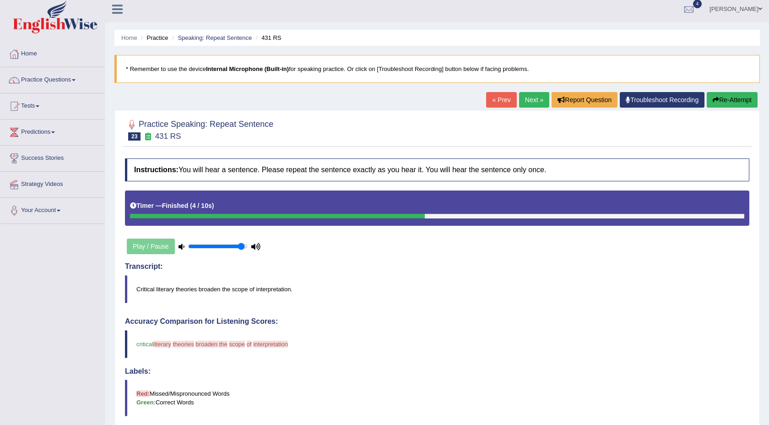
scroll to position [2, 0]
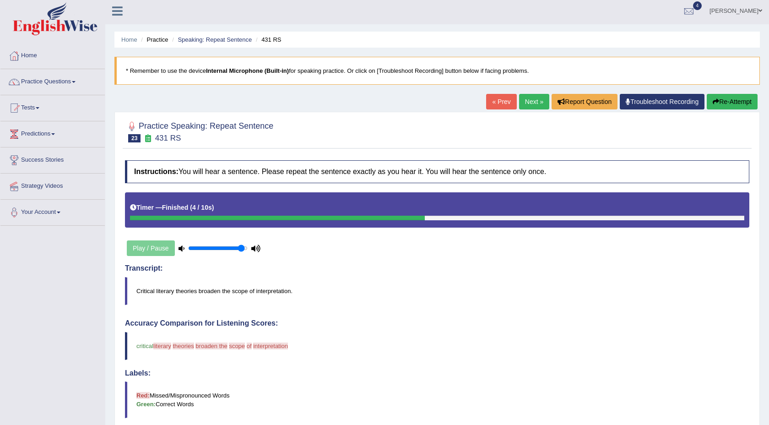
click at [720, 106] on button "Re-Attempt" at bounding box center [732, 102] width 51 height 16
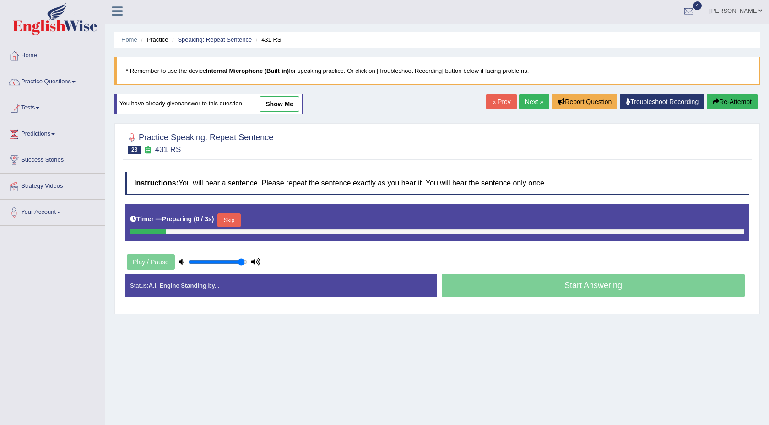
scroll to position [2, 0]
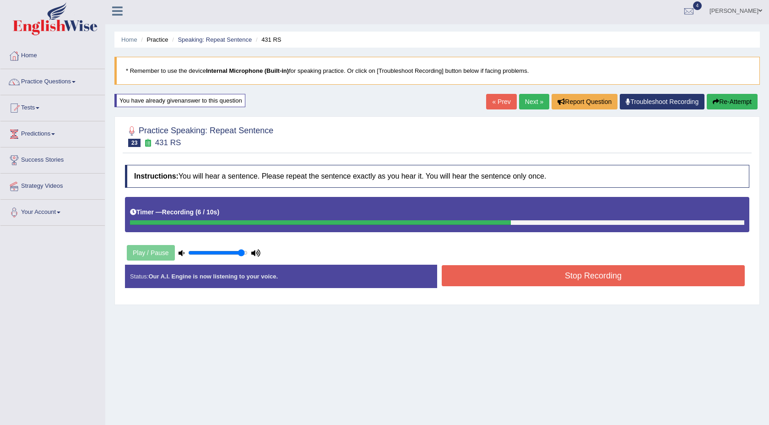
click at [525, 282] on button "Stop Recording" at bounding box center [593, 275] width 303 height 21
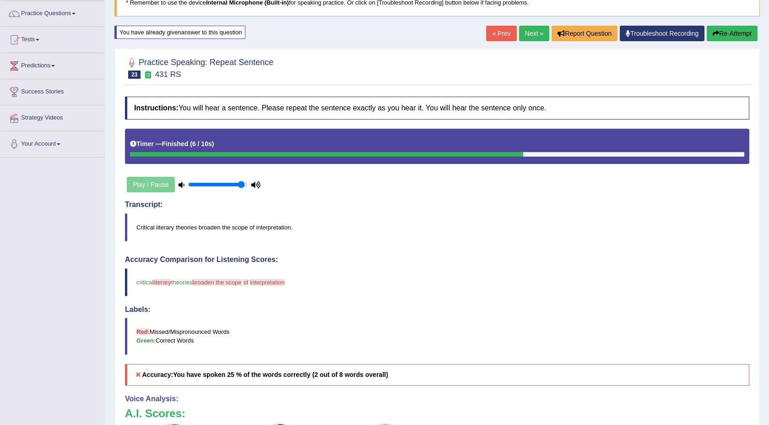
scroll to position [13, 0]
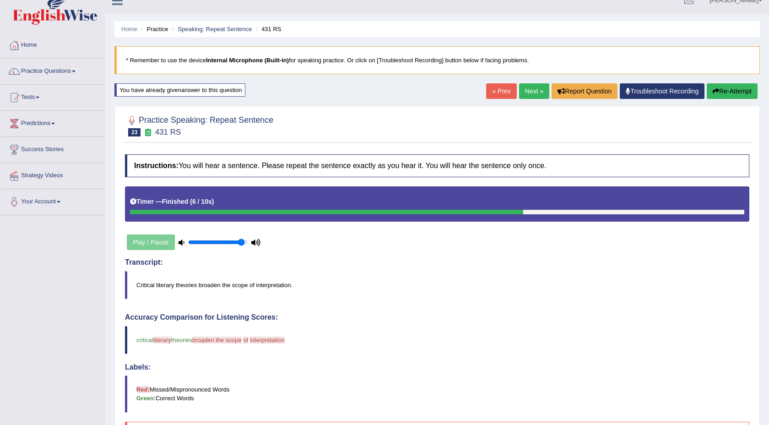
click at [722, 94] on button "Re-Attempt" at bounding box center [732, 91] width 51 height 16
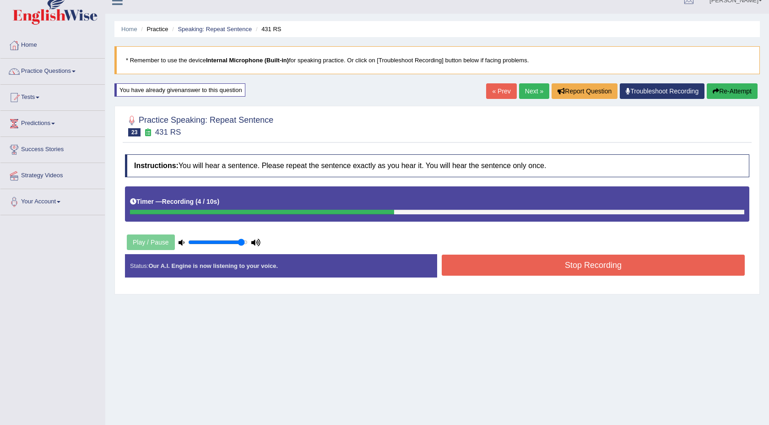
click at [728, 98] on div "« Prev Next » Report Question Troubleshoot Recording Re-Attempt" at bounding box center [623, 92] width 274 height 18
click at [729, 94] on button "Re-Attempt" at bounding box center [732, 91] width 51 height 16
click at [739, 88] on button "Re-Attempt" at bounding box center [732, 91] width 51 height 16
click at [576, 265] on button "Stop Recording" at bounding box center [593, 265] width 303 height 21
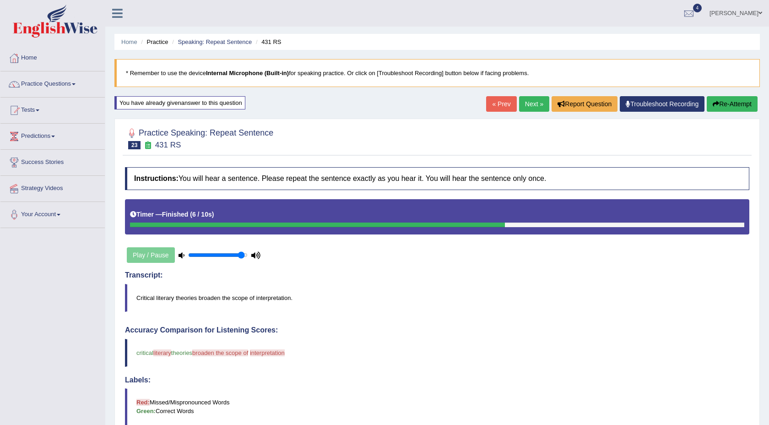
click at [525, 102] on link "Next »" at bounding box center [534, 104] width 30 height 16
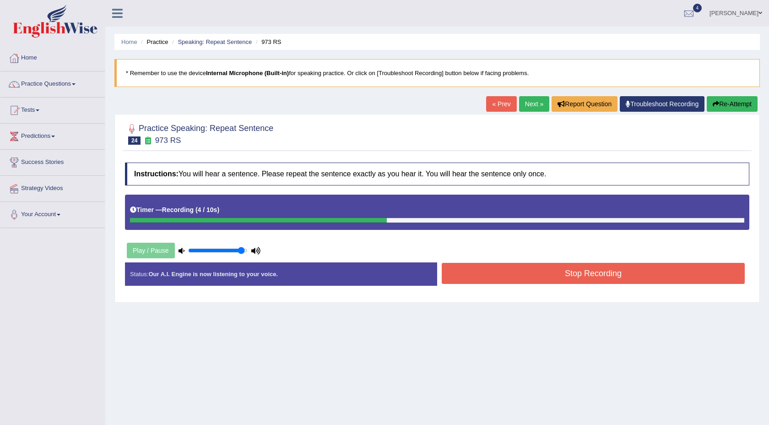
click at [734, 98] on button "Re-Attempt" at bounding box center [732, 104] width 51 height 16
click at [527, 271] on button "Stop Recording" at bounding box center [593, 273] width 303 height 21
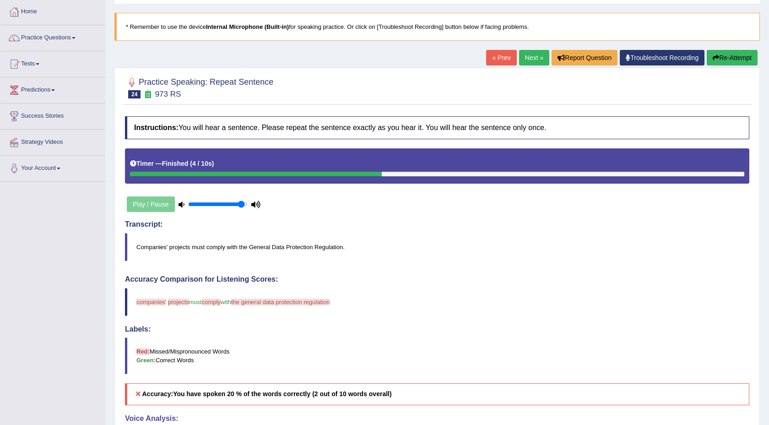
scroll to position [46, 0]
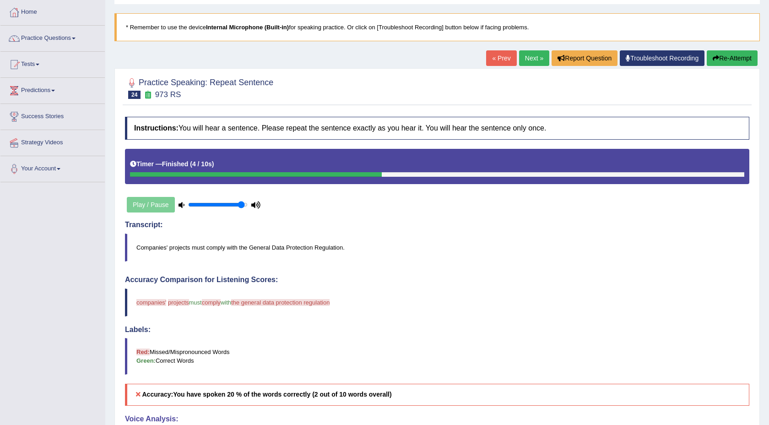
click at [713, 60] on icon "button" at bounding box center [716, 58] width 6 height 6
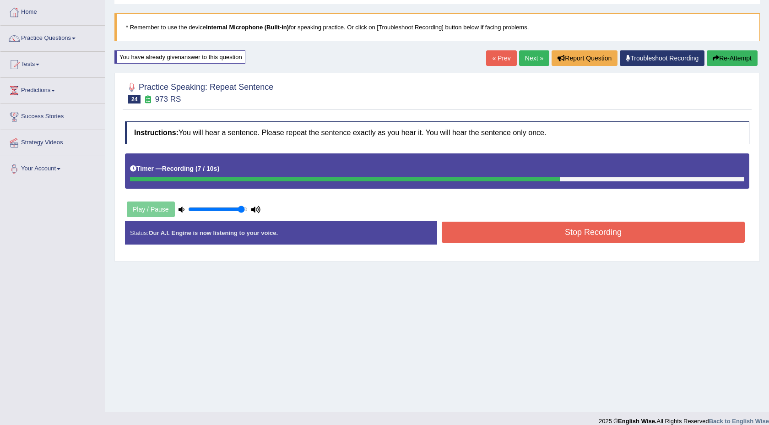
click at [568, 241] on button "Stop Recording" at bounding box center [593, 232] width 303 height 21
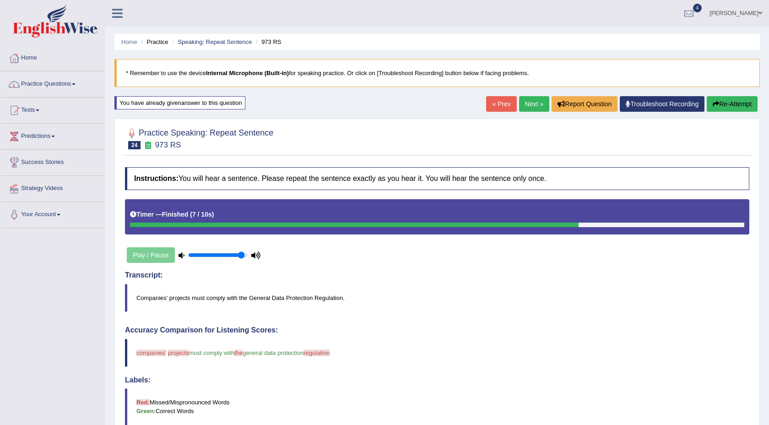
click at [718, 109] on button "Re-Attempt" at bounding box center [732, 104] width 51 height 16
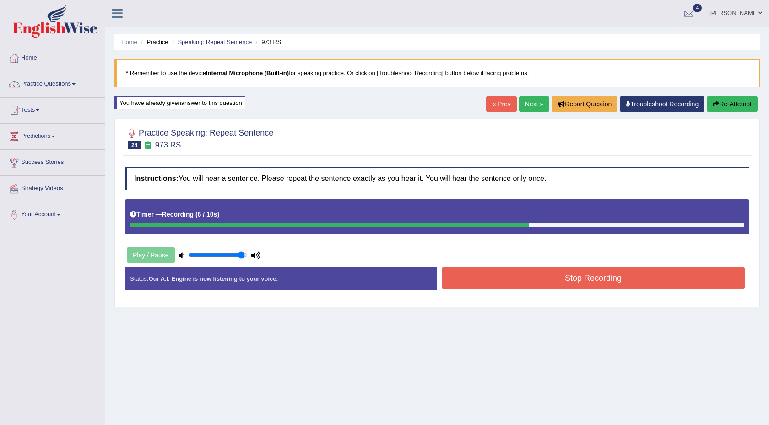
click at [674, 292] on div "Status: Our A.I. Engine is now listening to your voice. Start Answering Stop Re…" at bounding box center [437, 283] width 624 height 33
click at [674, 281] on button "Stop Recording" at bounding box center [593, 277] width 303 height 21
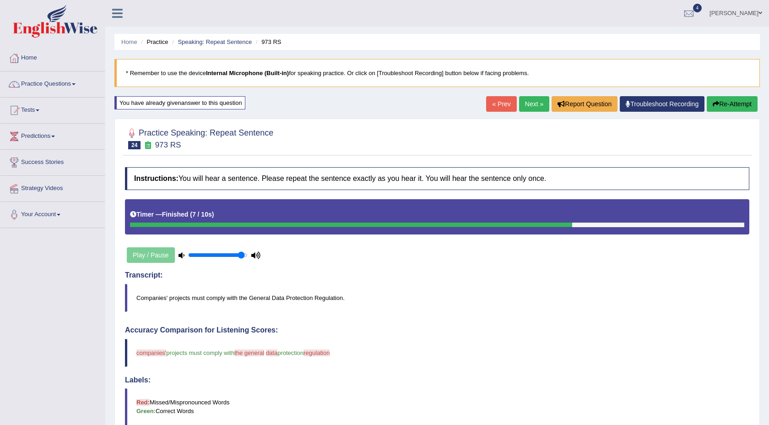
click at [526, 103] on link "Next »" at bounding box center [534, 104] width 30 height 16
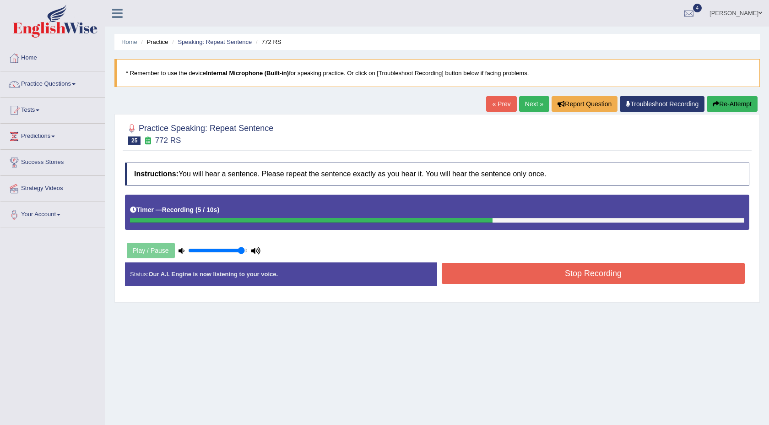
click at [488, 274] on button "Stop Recording" at bounding box center [593, 273] width 303 height 21
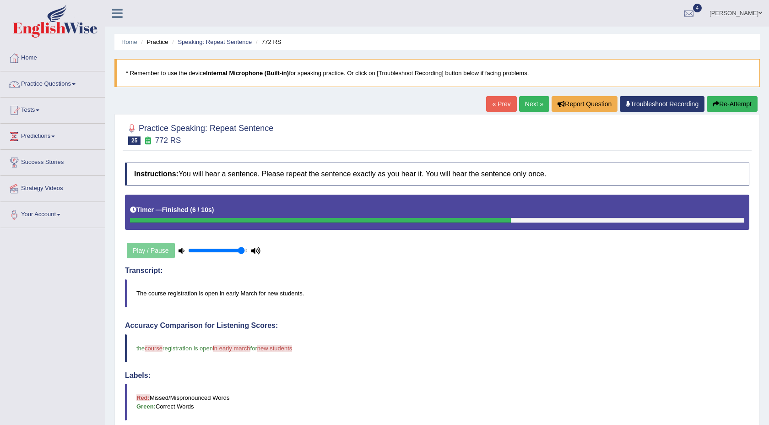
click at [732, 105] on button "Re-Attempt" at bounding box center [732, 104] width 51 height 16
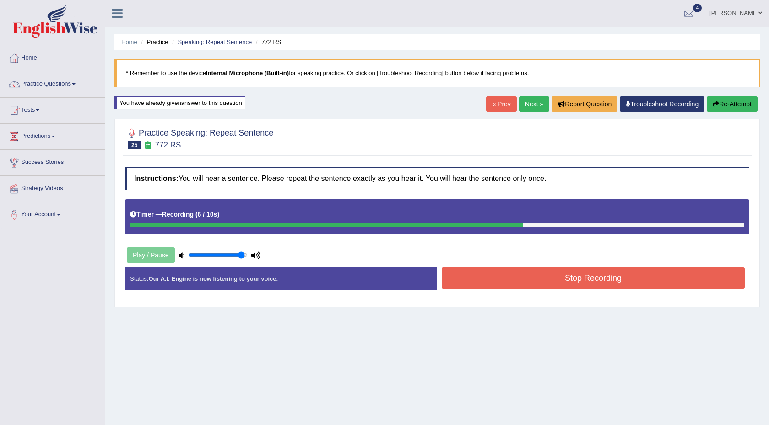
click at [607, 270] on button "Stop Recording" at bounding box center [593, 277] width 303 height 21
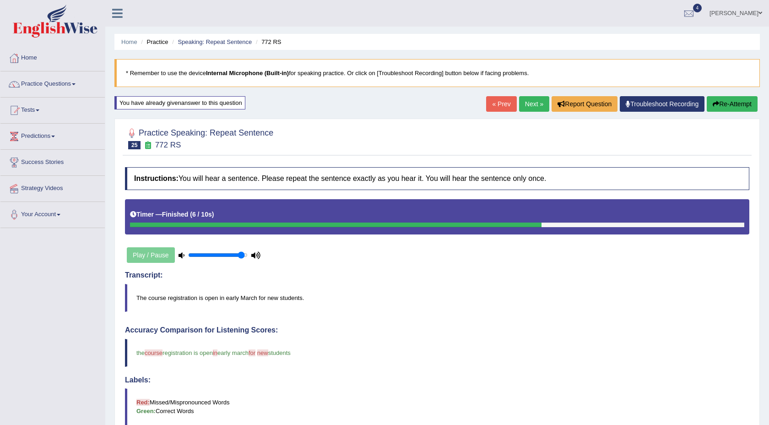
click at [726, 103] on button "Re-Attempt" at bounding box center [732, 104] width 51 height 16
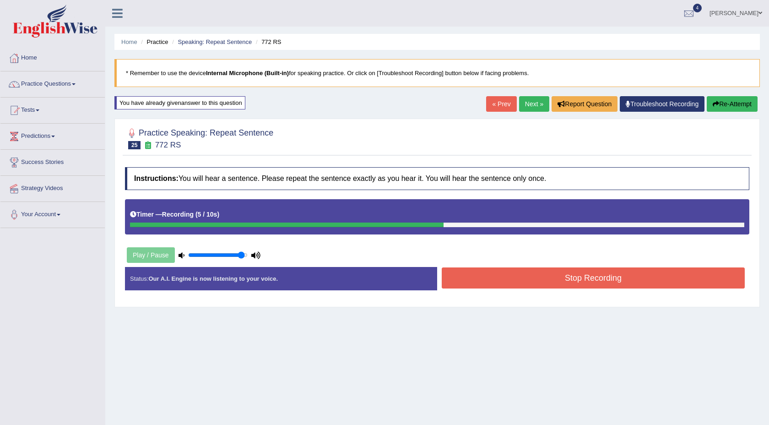
click at [615, 278] on button "Stop Recording" at bounding box center [593, 277] width 303 height 21
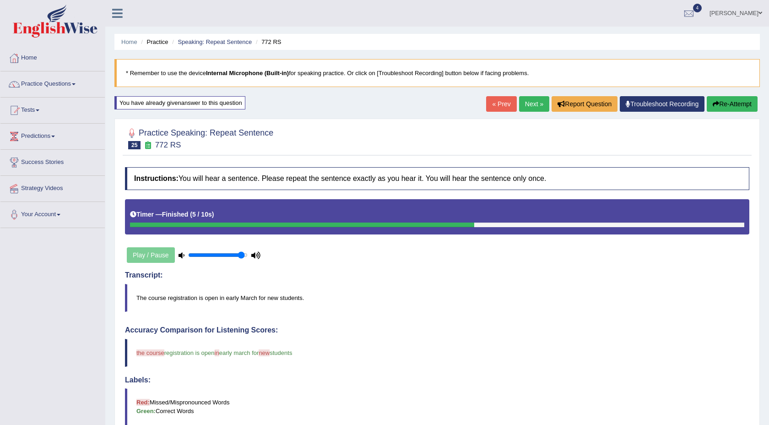
click at [536, 103] on link "Next »" at bounding box center [534, 104] width 30 height 16
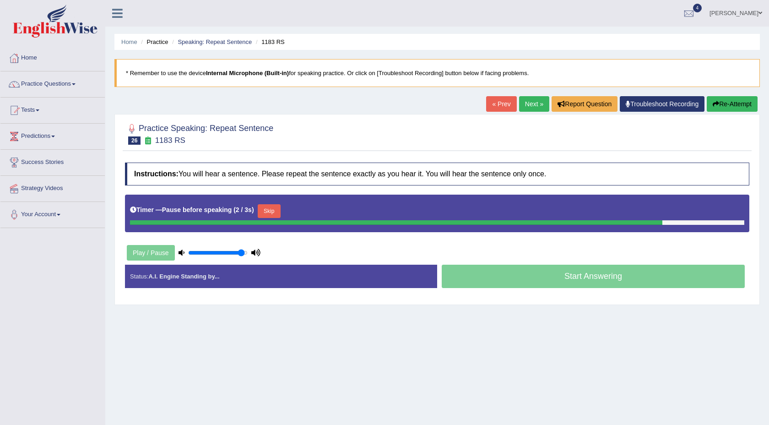
click at [732, 108] on button "Re-Attempt" at bounding box center [732, 104] width 51 height 16
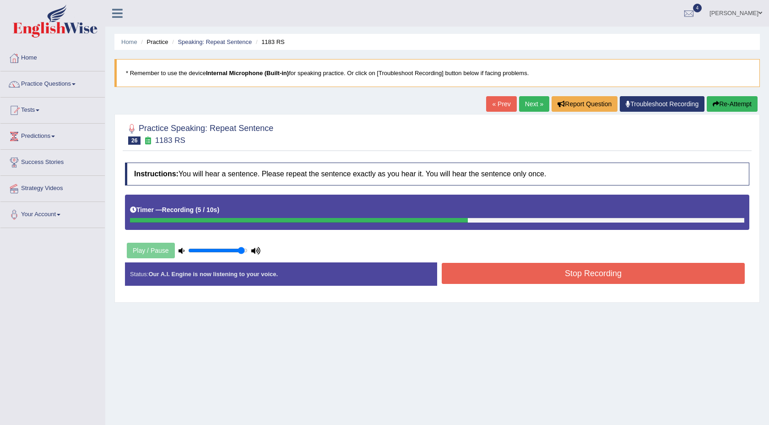
click at [535, 280] on button "Stop Recording" at bounding box center [593, 273] width 303 height 21
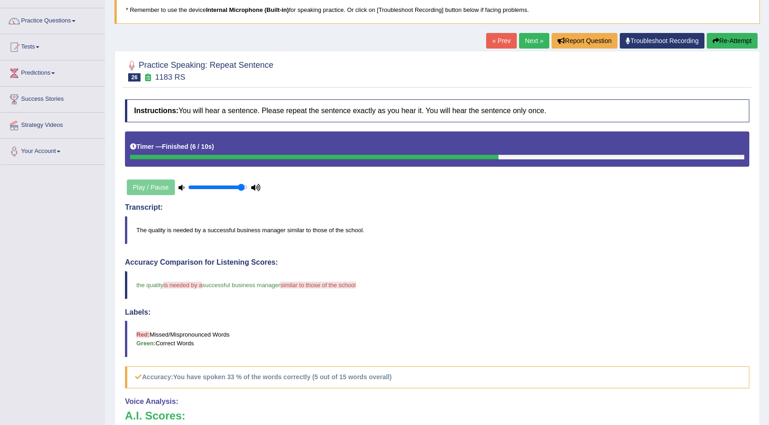
scroll to position [57, 0]
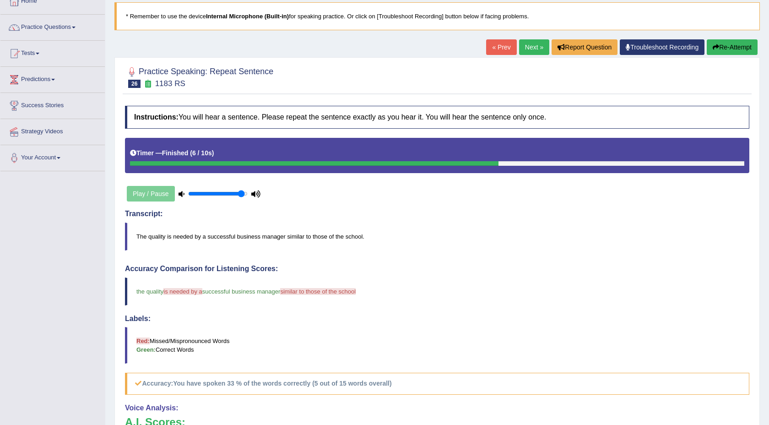
click at [720, 46] on button "Re-Attempt" at bounding box center [732, 47] width 51 height 16
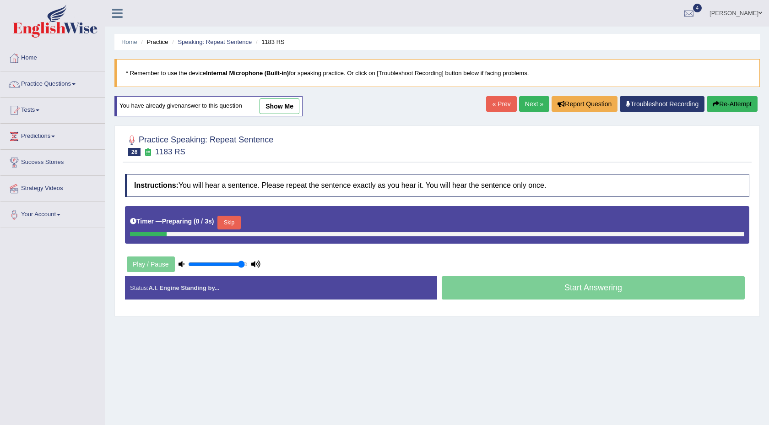
scroll to position [56, 0]
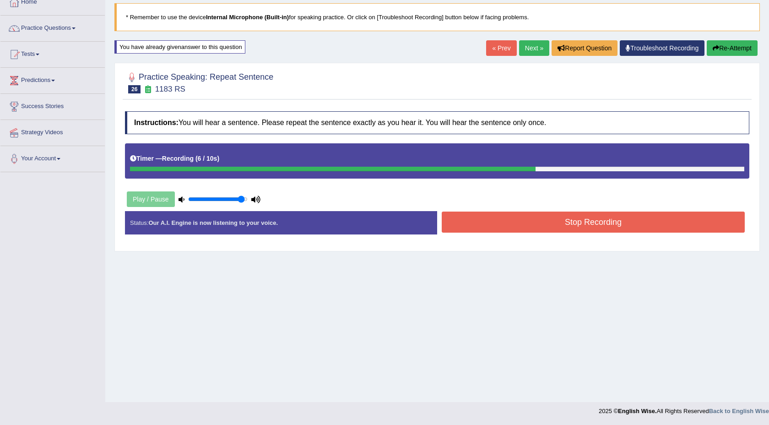
click at [646, 214] on button "Stop Recording" at bounding box center [593, 222] width 303 height 21
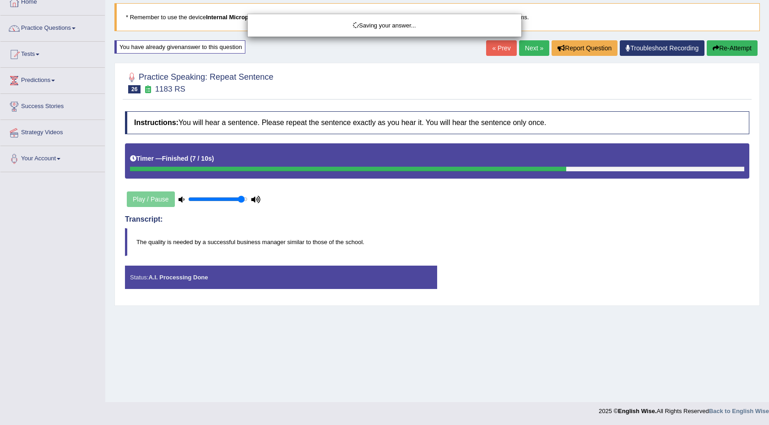
click at [742, 46] on div "Saving your answer..." at bounding box center [384, 212] width 769 height 425
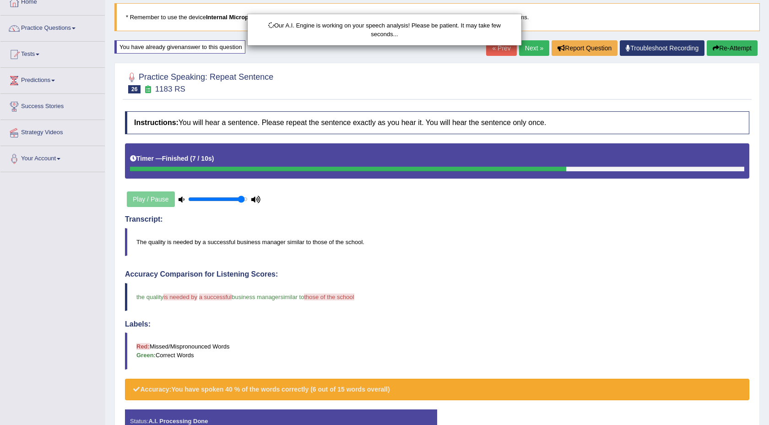
click at [742, 46] on body "Toggle navigation Home Practice Questions Speaking Practice Read Aloud Repeat S…" at bounding box center [384, 156] width 769 height 425
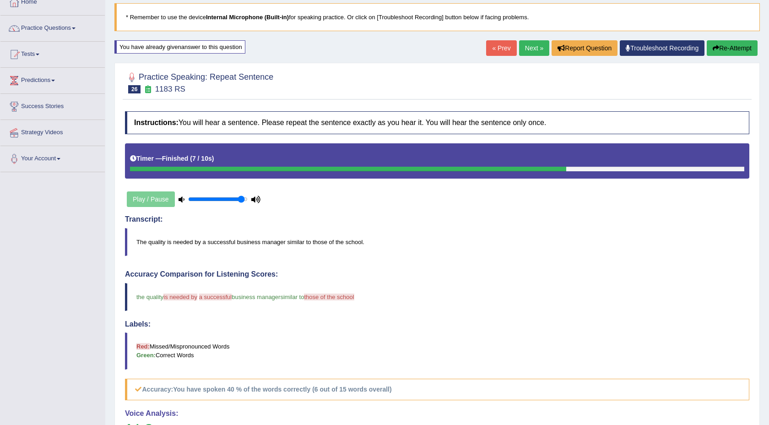
click at [742, 47] on body "Toggle navigation Home Practice Questions Speaking Practice Read Aloud Repeat S…" at bounding box center [384, 156] width 769 height 425
click at [737, 48] on button "Re-Attempt" at bounding box center [732, 48] width 51 height 16
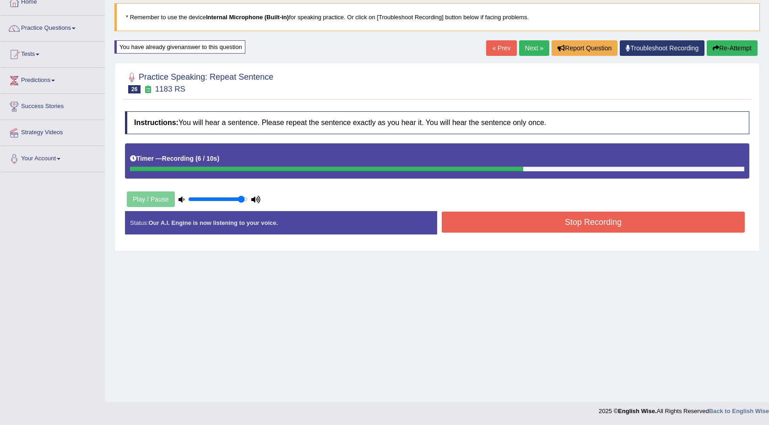
click at [498, 224] on button "Stop Recording" at bounding box center [593, 222] width 303 height 21
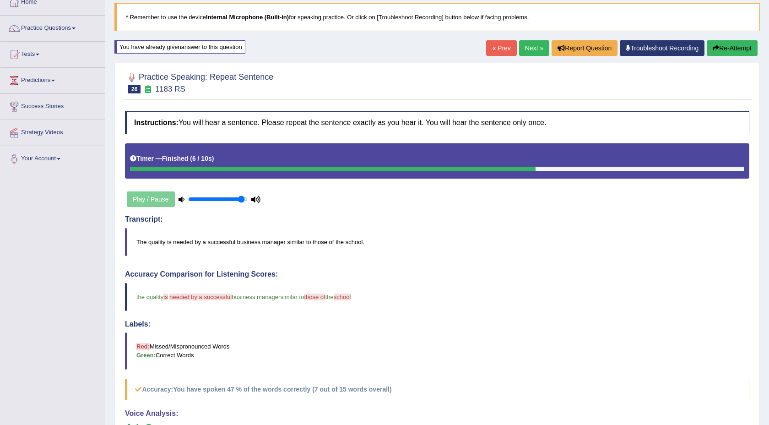
click at [727, 51] on button "Re-Attempt" at bounding box center [732, 48] width 51 height 16
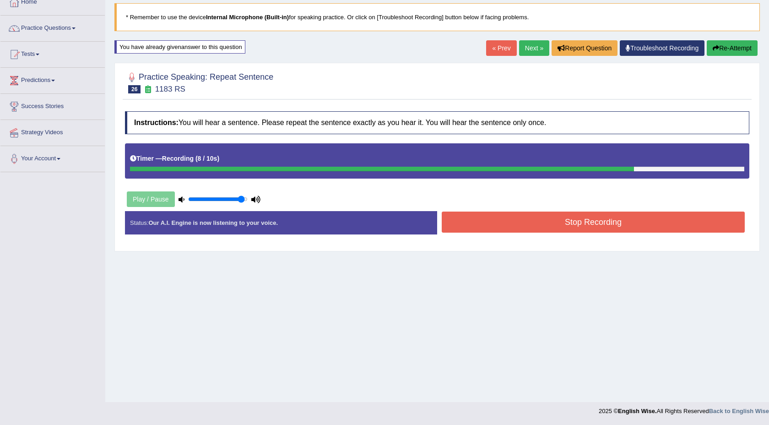
click at [594, 218] on button "Stop Recording" at bounding box center [593, 222] width 303 height 21
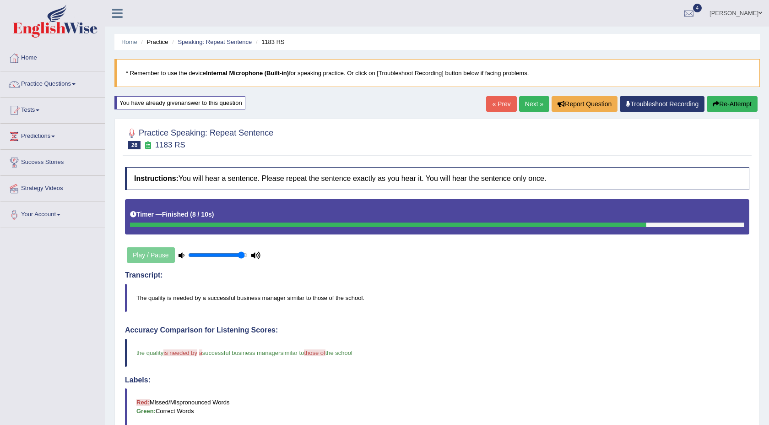
click at [525, 108] on link "Next »" at bounding box center [534, 104] width 30 height 16
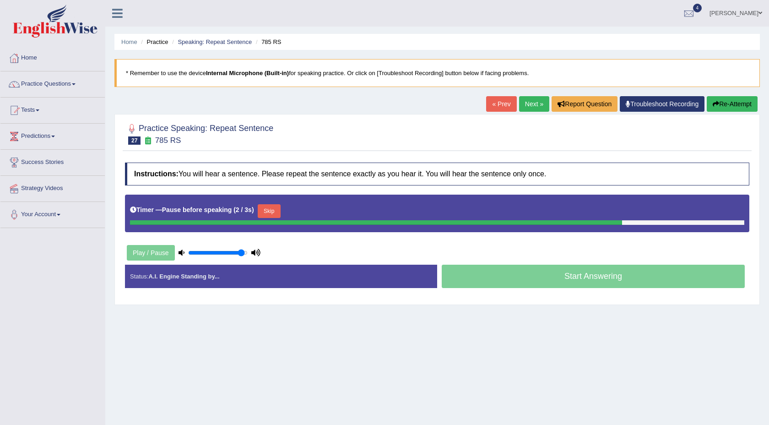
click at [746, 109] on button "Re-Attempt" at bounding box center [732, 104] width 51 height 16
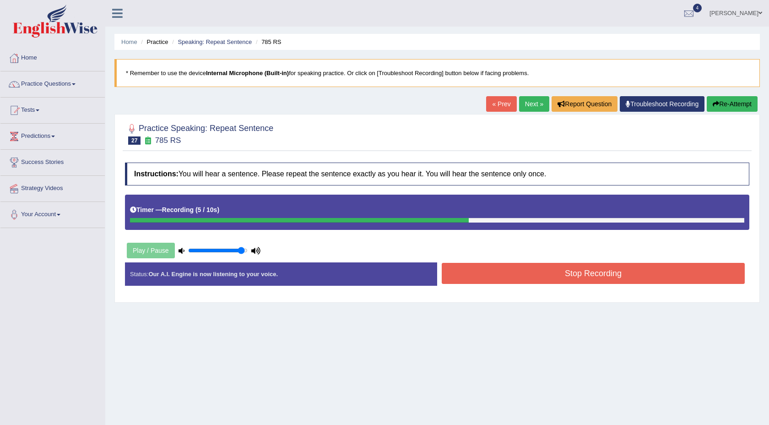
click at [570, 280] on button "Stop Recording" at bounding box center [593, 273] width 303 height 21
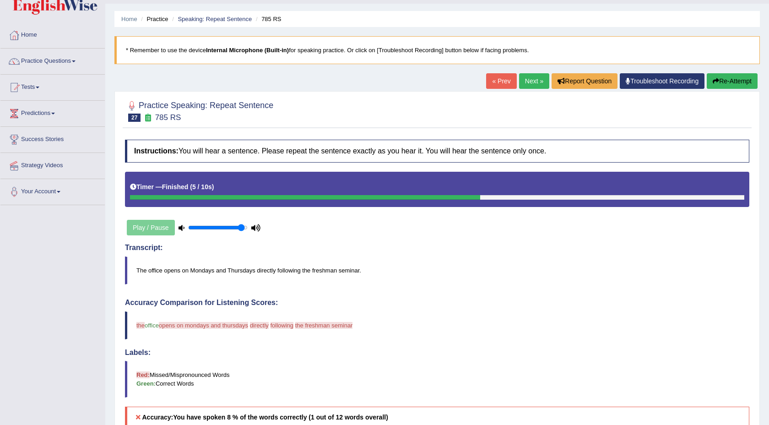
scroll to position [31, 0]
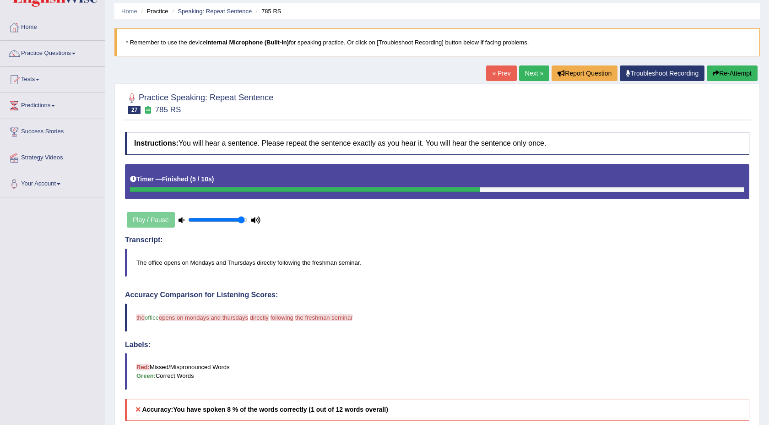
click at [722, 76] on button "Re-Attempt" at bounding box center [732, 73] width 51 height 16
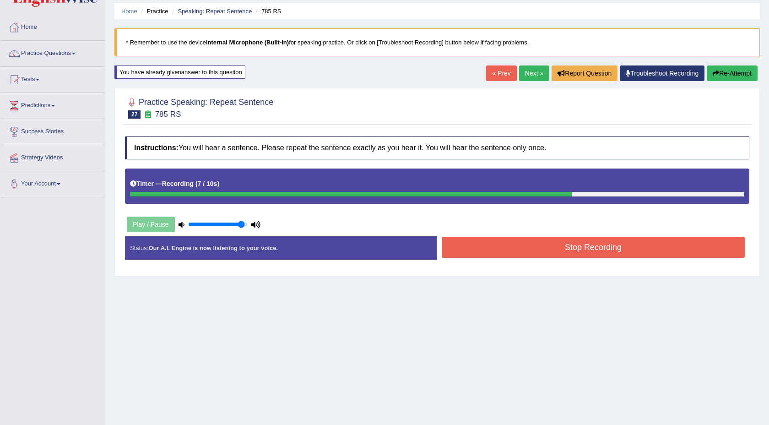
click at [527, 252] on button "Stop Recording" at bounding box center [593, 247] width 303 height 21
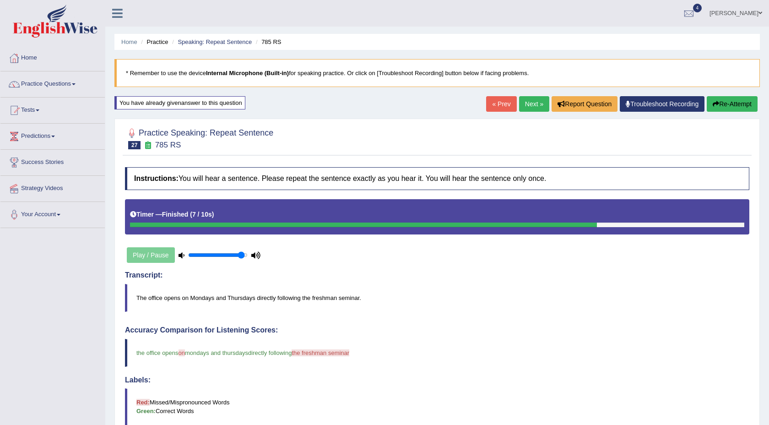
click at [526, 107] on link "Next »" at bounding box center [534, 104] width 30 height 16
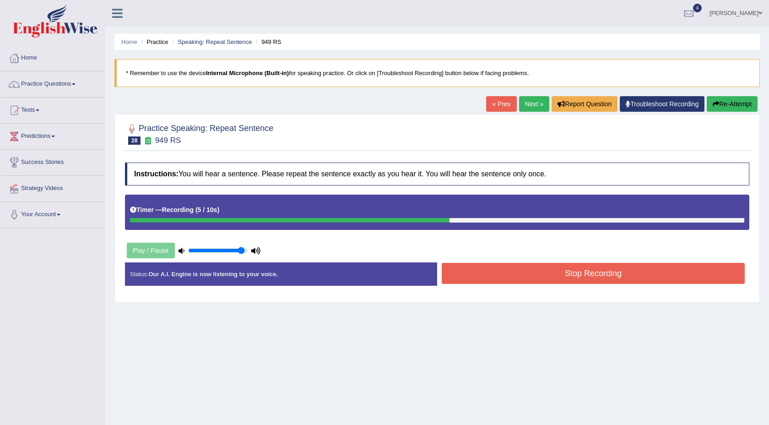
click at [549, 280] on button "Stop Recording" at bounding box center [593, 273] width 303 height 21
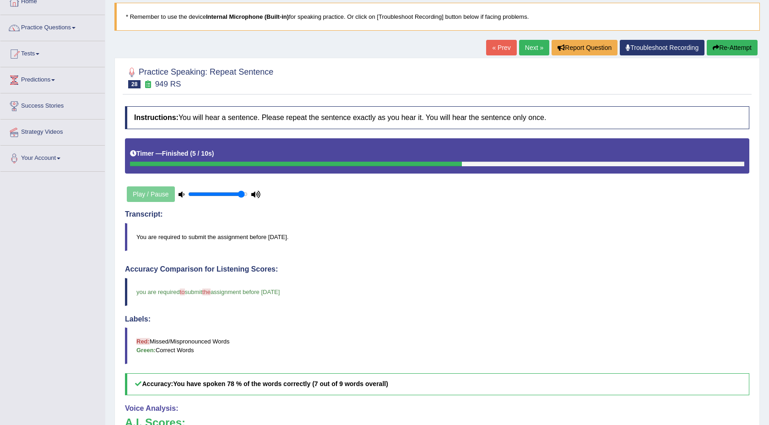
scroll to position [57, 0]
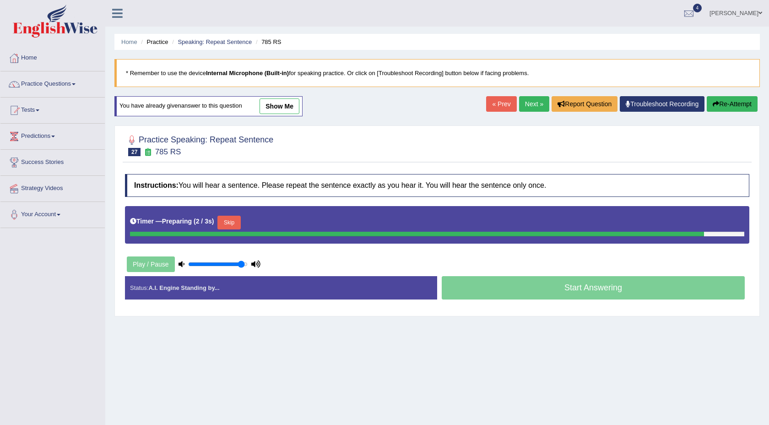
click at [519, 98] on link "Next »" at bounding box center [534, 104] width 30 height 16
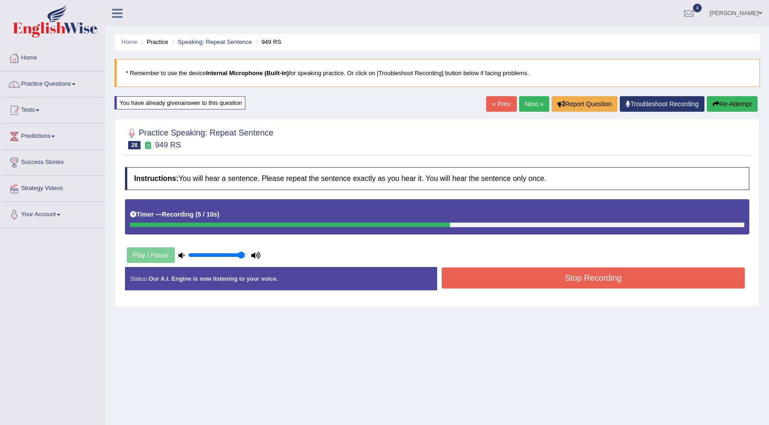
click at [526, 272] on button "Stop Recording" at bounding box center [593, 277] width 303 height 21
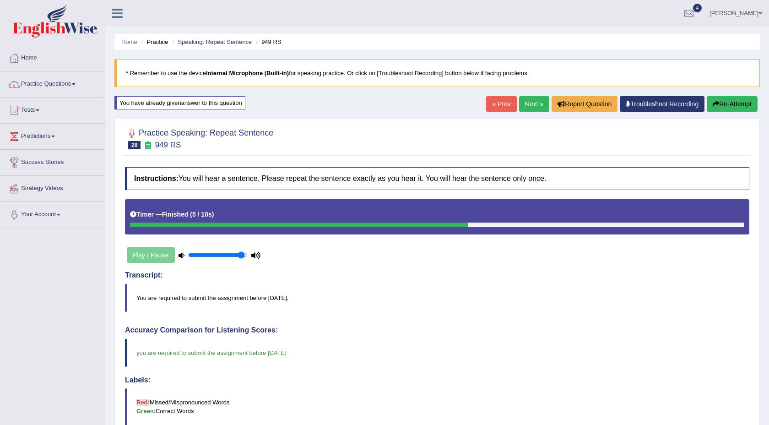
click at [525, 109] on link "Next »" at bounding box center [534, 104] width 30 height 16
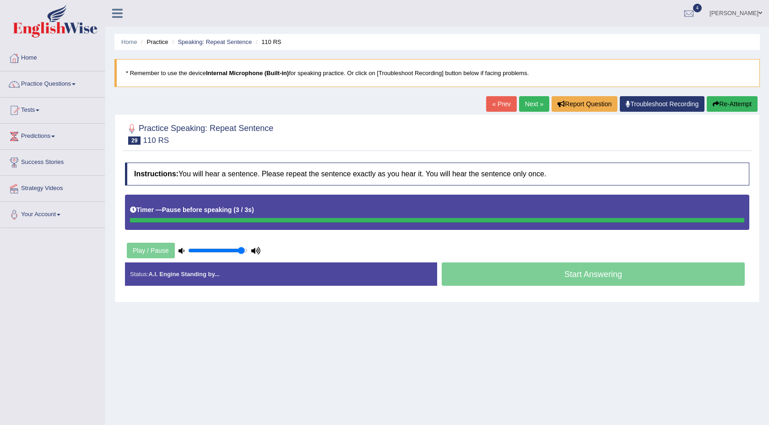
click at [716, 103] on button "Re-Attempt" at bounding box center [732, 104] width 51 height 16
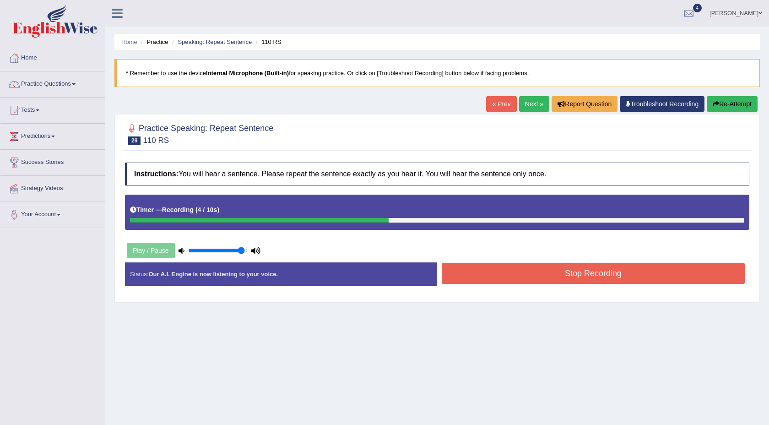
click at [728, 101] on button "Re-Attempt" at bounding box center [732, 104] width 51 height 16
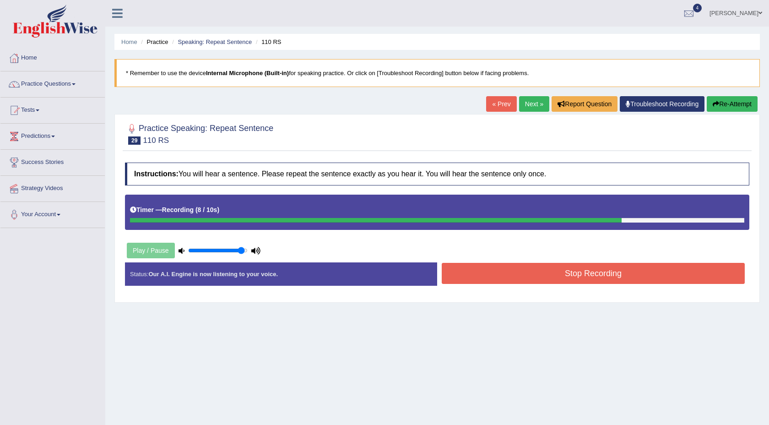
click at [662, 277] on button "Stop Recording" at bounding box center [593, 273] width 303 height 21
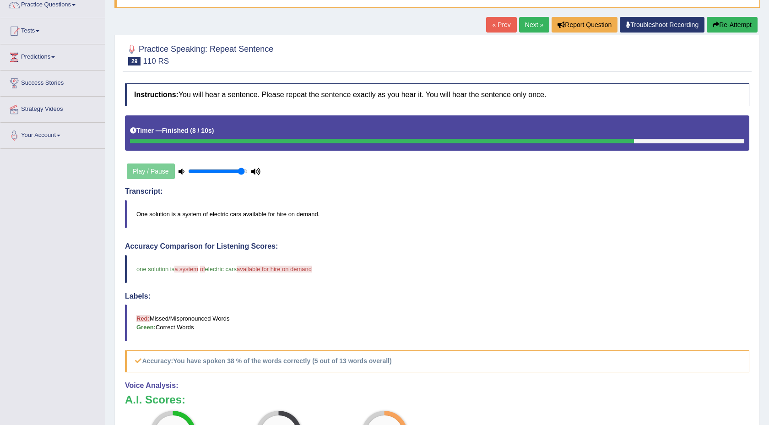
scroll to position [76, 0]
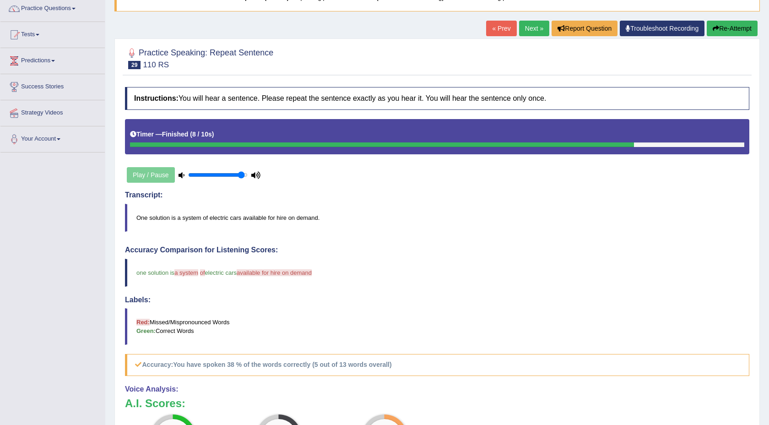
click at [732, 28] on button "Re-Attempt" at bounding box center [732, 29] width 51 height 16
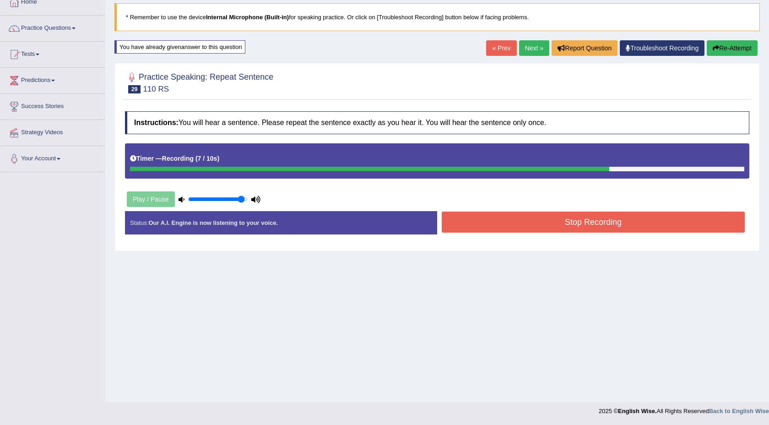
click at [732, 47] on button "Re-Attempt" at bounding box center [732, 48] width 51 height 16
click at [618, 214] on button "Stop Recording" at bounding box center [593, 222] width 303 height 21
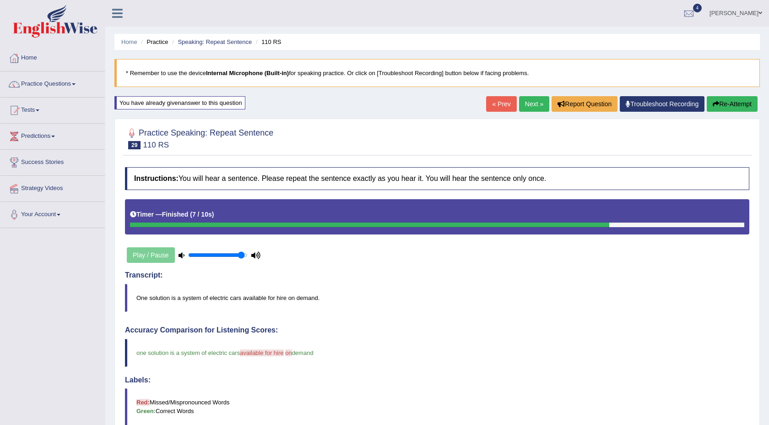
click at [525, 109] on link "Next »" at bounding box center [534, 104] width 30 height 16
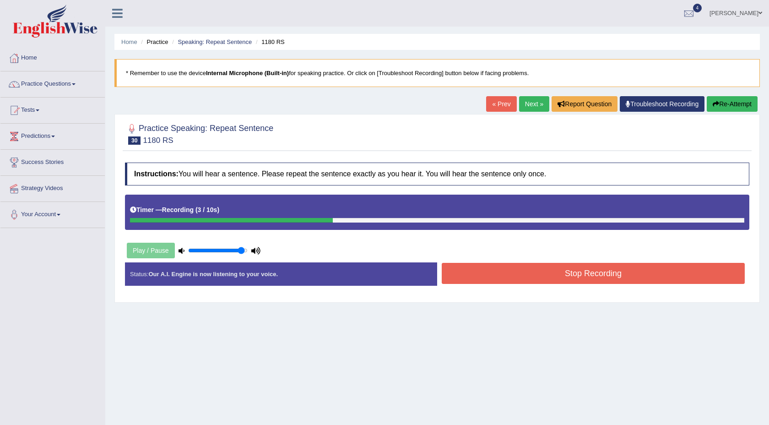
click at [602, 274] on button "Stop Recording" at bounding box center [593, 273] width 303 height 21
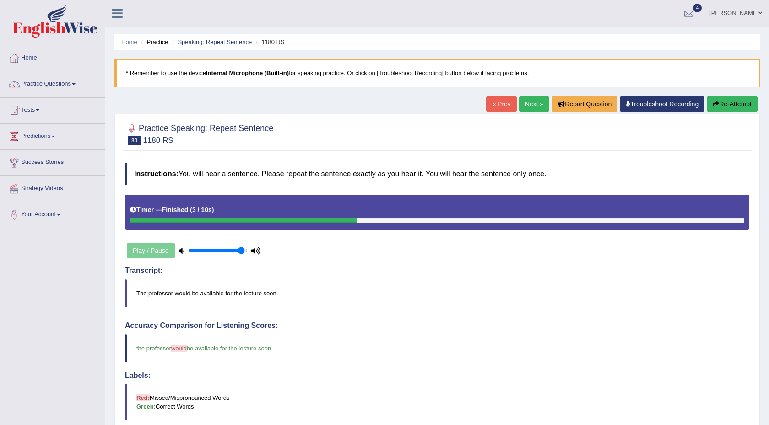
click at [735, 106] on button "Re-Attempt" at bounding box center [732, 104] width 51 height 16
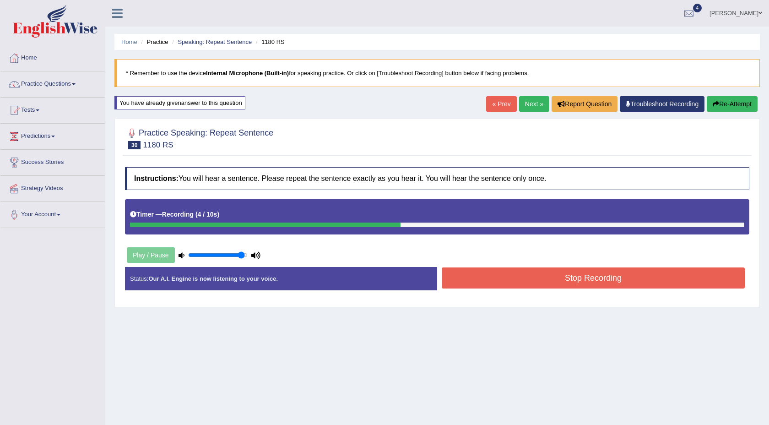
click at [611, 276] on button "Stop Recording" at bounding box center [593, 277] width 303 height 21
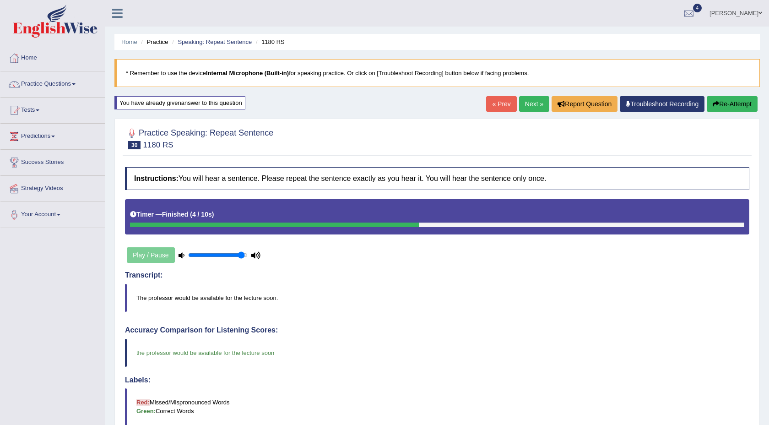
click at [526, 108] on link "Next »" at bounding box center [534, 104] width 30 height 16
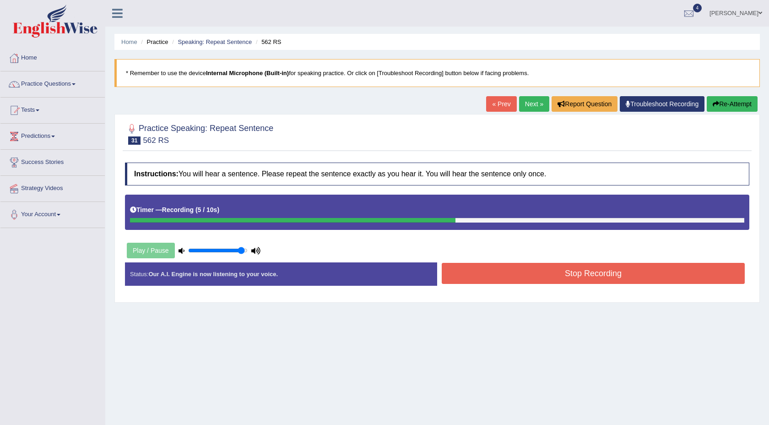
click at [716, 105] on button "Re-Attempt" at bounding box center [732, 104] width 51 height 16
click at [727, 102] on button "Re-Attempt" at bounding box center [732, 104] width 51 height 16
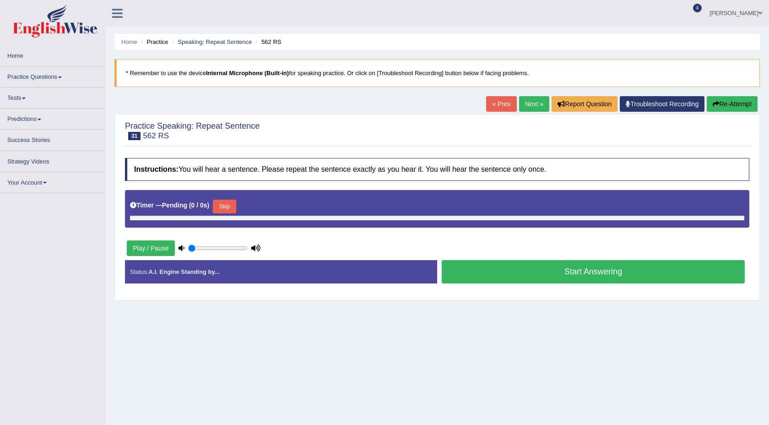
type input "0.95"
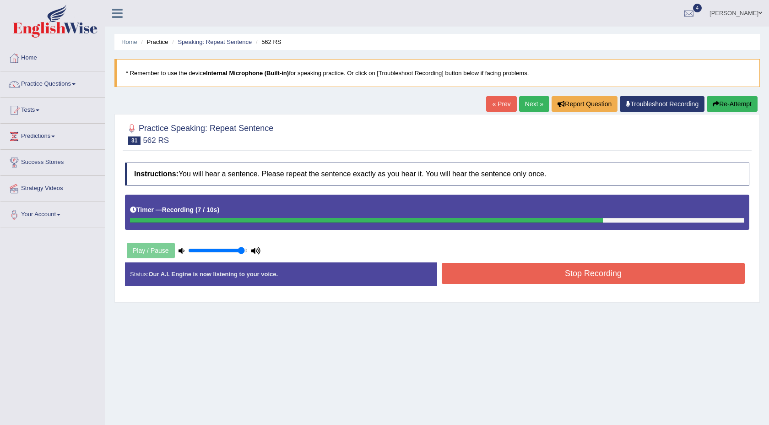
click at [627, 277] on button "Stop Recording" at bounding box center [593, 273] width 303 height 21
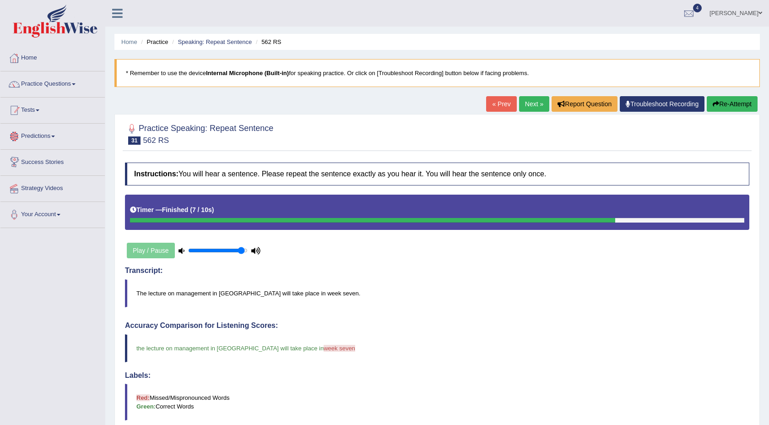
click at [42, 115] on link "Tests" at bounding box center [52, 109] width 104 height 23
click at [61, 131] on link "Take Practice Sectional Test" at bounding box center [60, 131] width 86 height 16
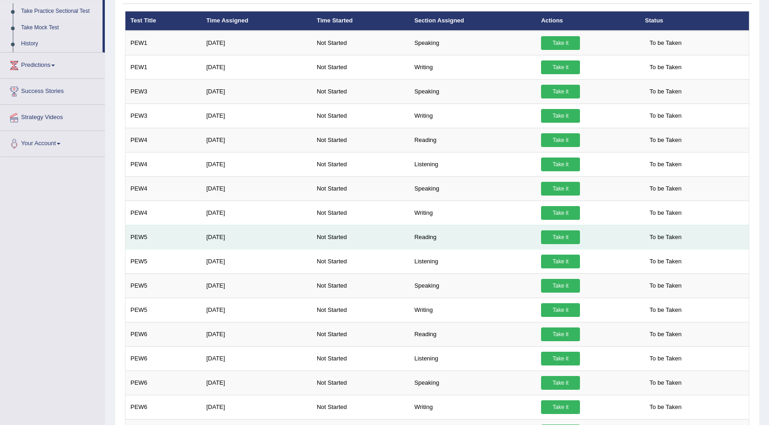
scroll to position [122, 0]
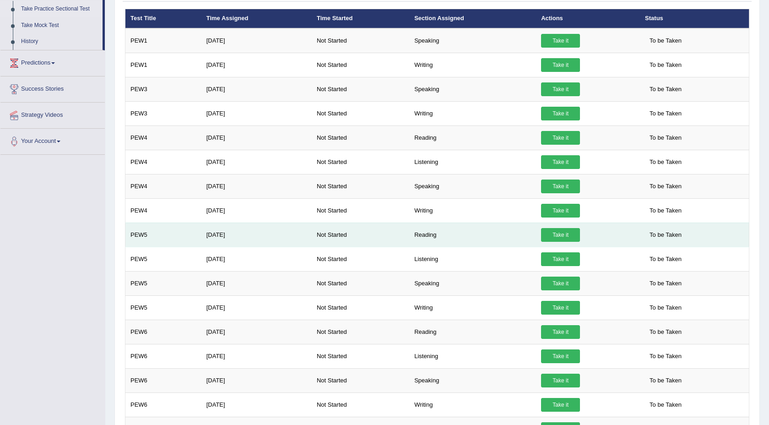
click at [561, 236] on link "Take it" at bounding box center [560, 235] width 39 height 14
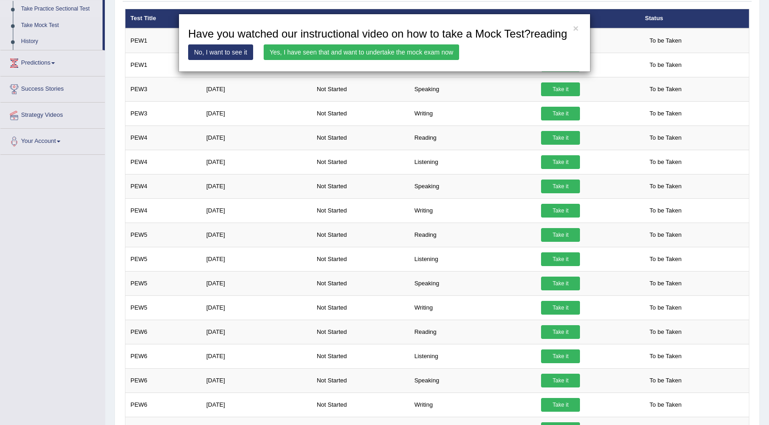
click at [375, 60] on link "Yes, I have seen that and want to undertake the mock exam now" at bounding box center [361, 52] width 195 height 16
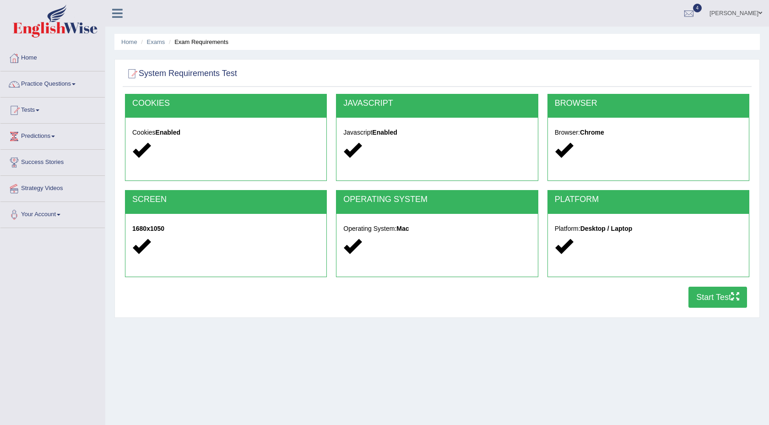
click at [710, 304] on button "Start Test" at bounding box center [718, 297] width 59 height 21
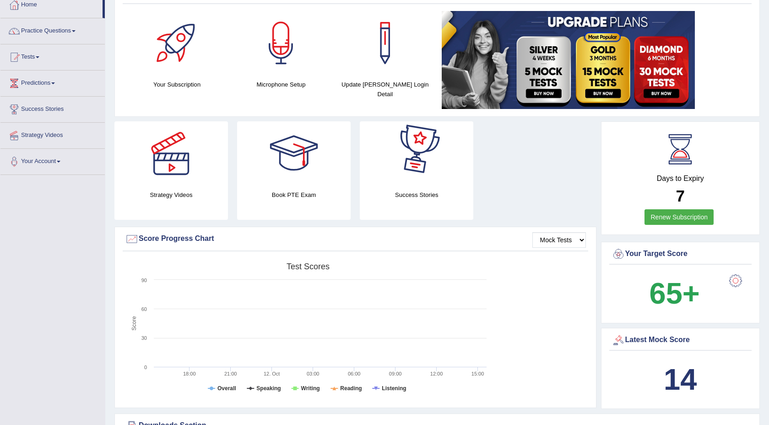
scroll to position [54, 0]
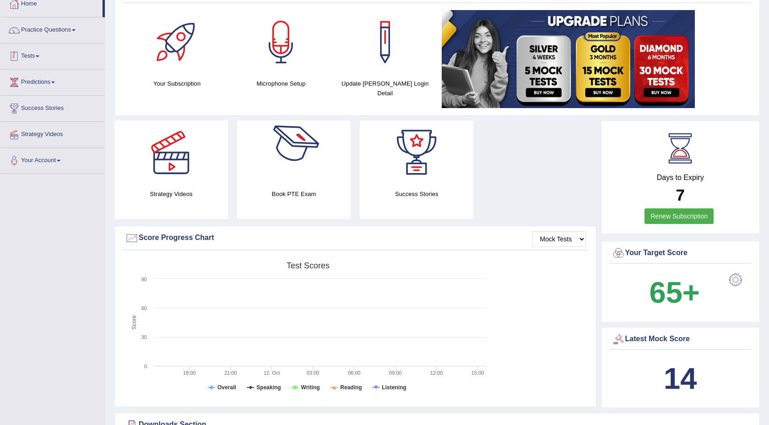
click at [38, 57] on link "Tests" at bounding box center [52, 54] width 104 height 23
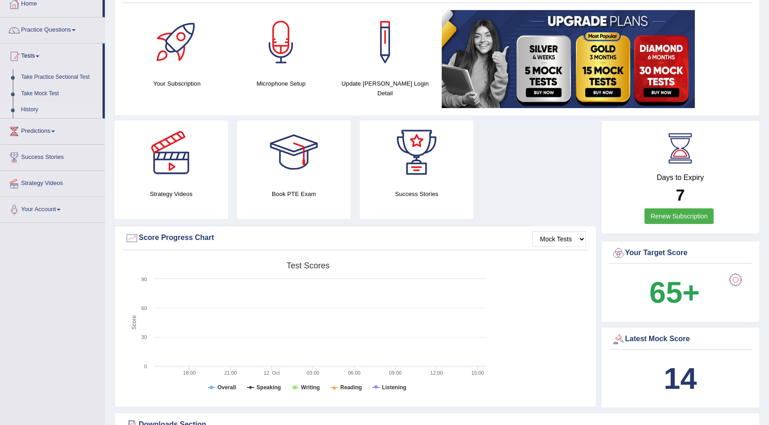
click at [33, 110] on link "History" at bounding box center [60, 110] width 86 height 16
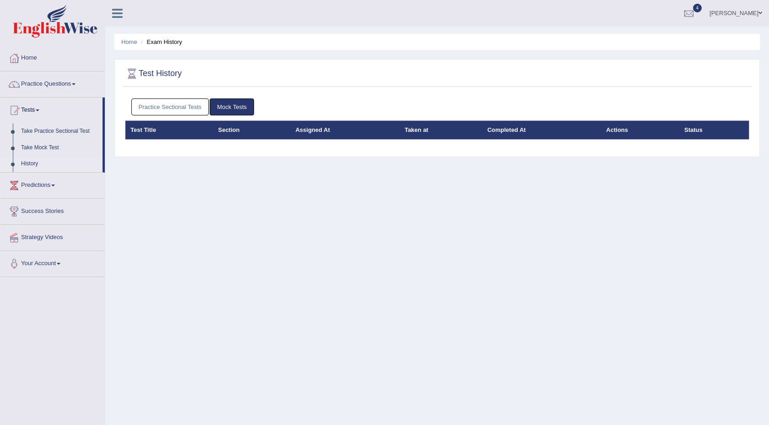
click at [223, 110] on link "Mock Tests" at bounding box center [232, 106] width 44 height 17
click at [226, 106] on link "Mock Tests" at bounding box center [232, 106] width 44 height 17
click at [170, 104] on link "Practice Sectional Tests" at bounding box center [170, 106] width 78 height 17
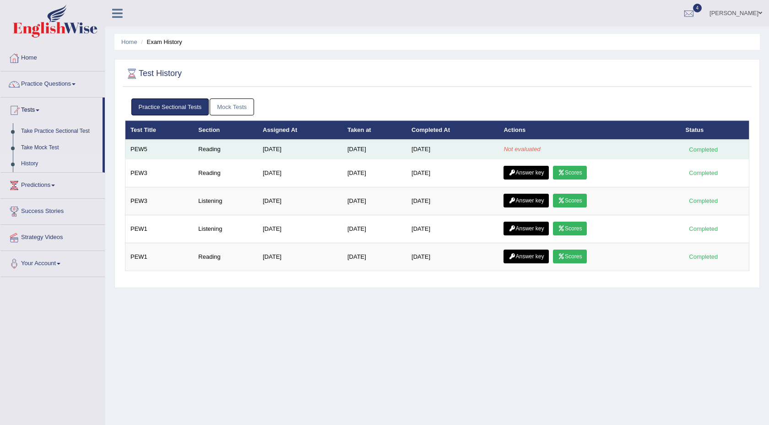
click at [514, 148] on em "Not evaluated" at bounding box center [522, 149] width 37 height 7
click at [419, 151] on td "[DATE]" at bounding box center [453, 149] width 92 height 19
